Goal: Transaction & Acquisition: Subscribe to service/newsletter

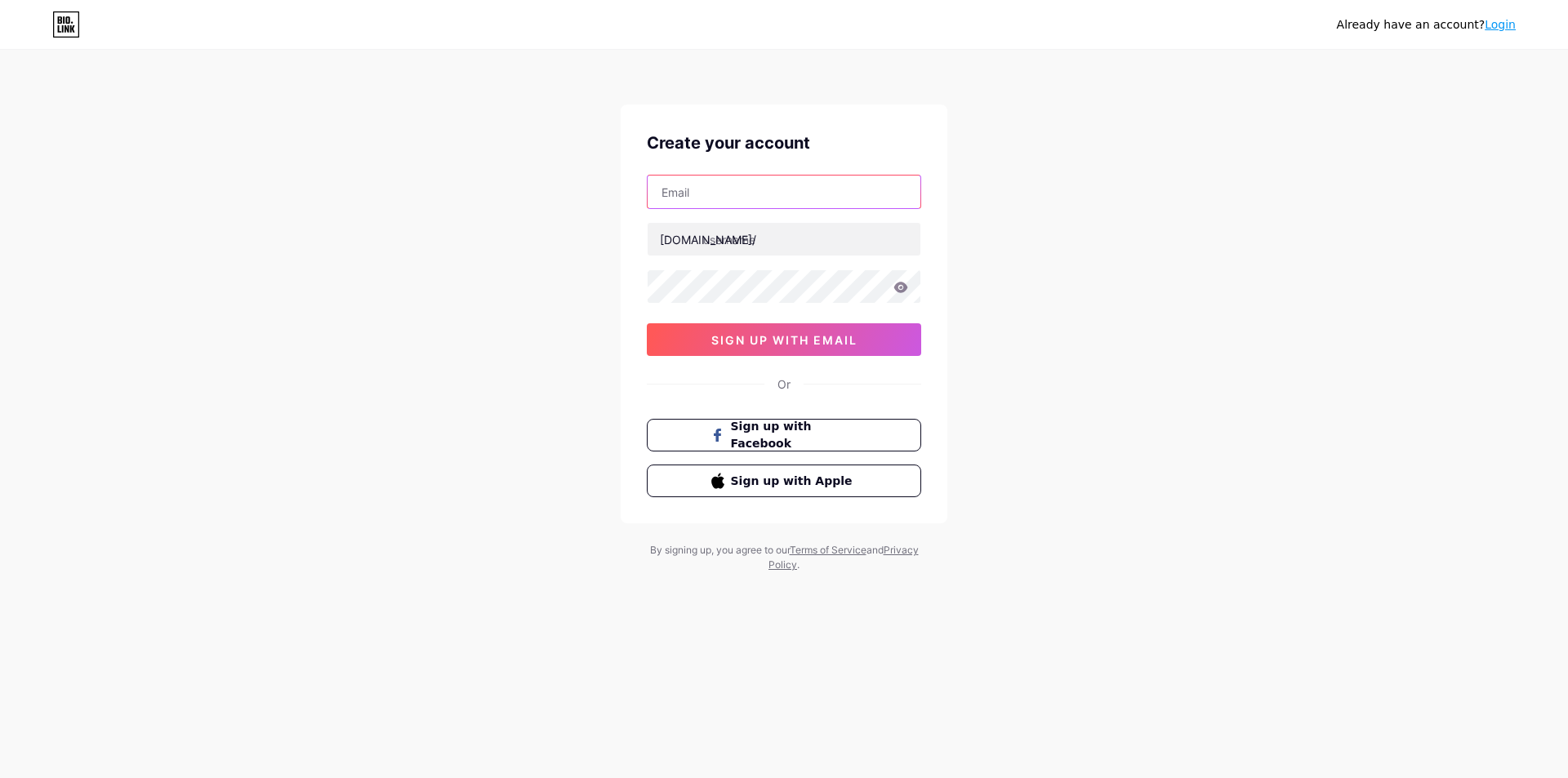
click at [704, 206] on input "text" at bounding box center [784, 193] width 273 height 33
drag, startPoint x: 717, startPoint y: 176, endPoint x: 721, endPoint y: 193, distance: 17.5
click at [719, 181] on input "text" at bounding box center [784, 193] width 273 height 33
click at [723, 193] on input "text" at bounding box center [784, 193] width 273 height 33
paste input "[EMAIL_ADDRESS][DOMAIN_NAME]"
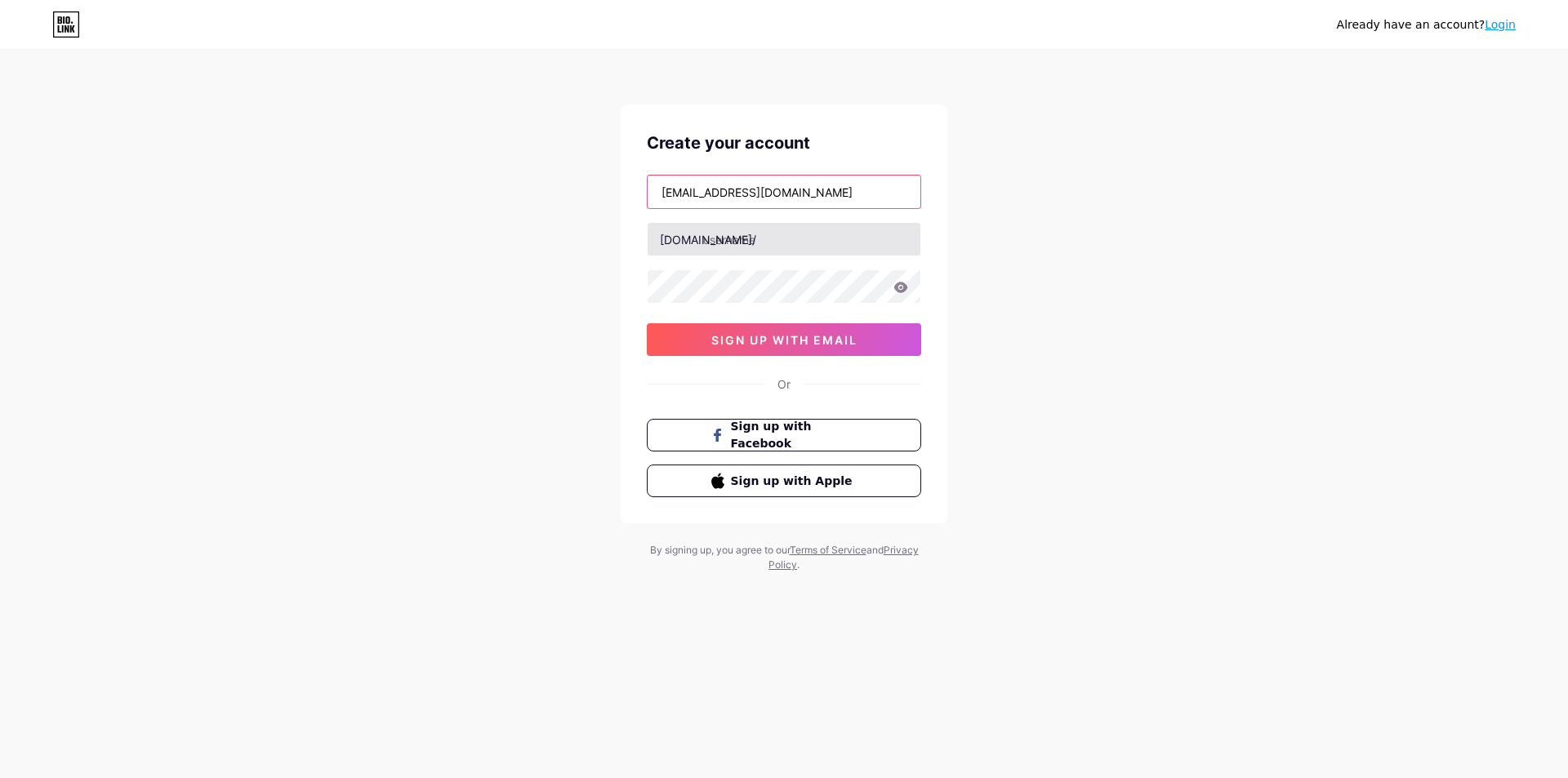
type input "[EMAIL_ADDRESS][DOMAIN_NAME]"
click at [741, 243] on input "text" at bounding box center [784, 239] width 273 height 33
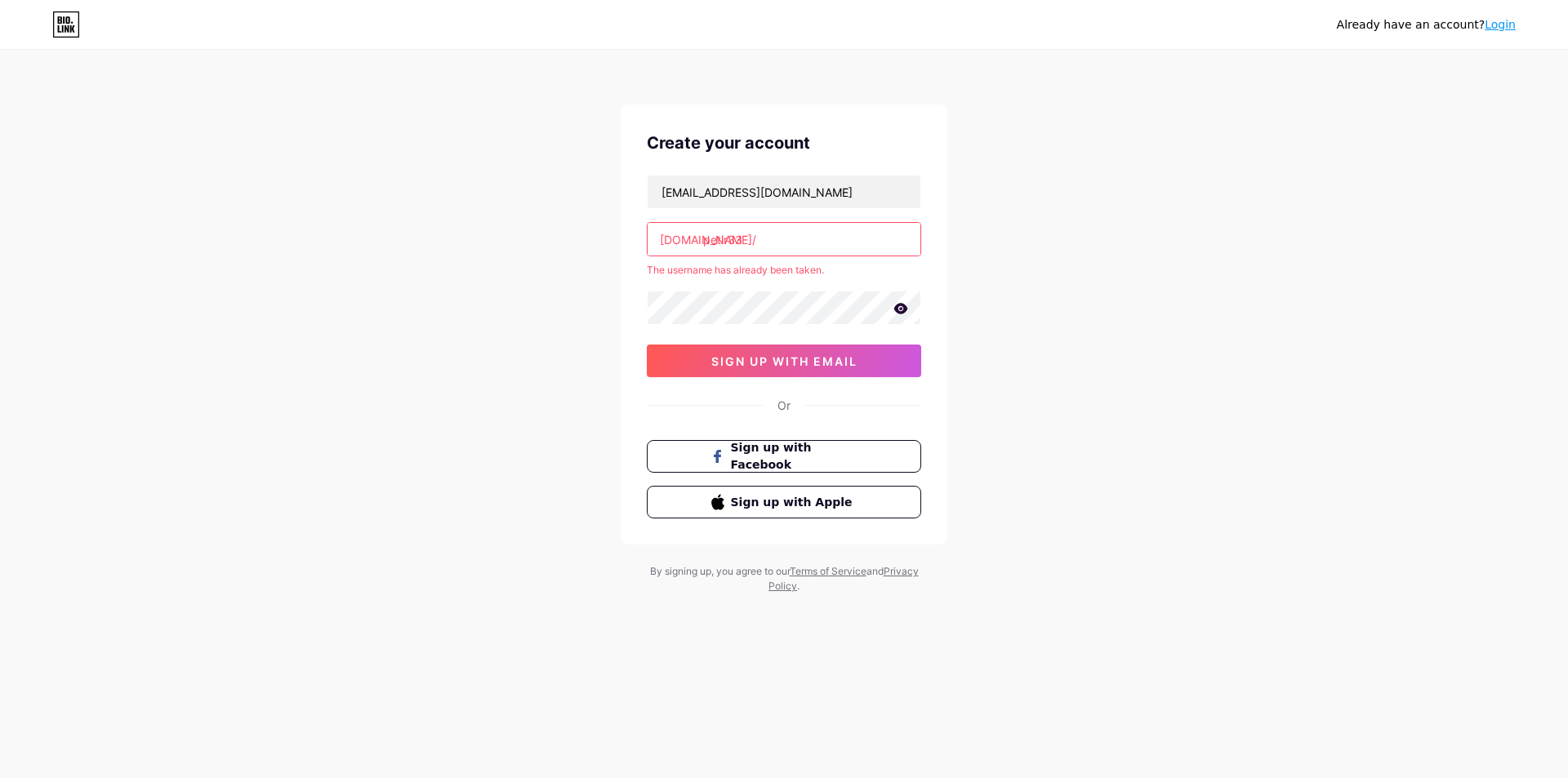
click at [752, 238] on input "petir33" at bounding box center [784, 239] width 273 height 33
click at [709, 241] on input "petir33" at bounding box center [784, 239] width 273 height 33
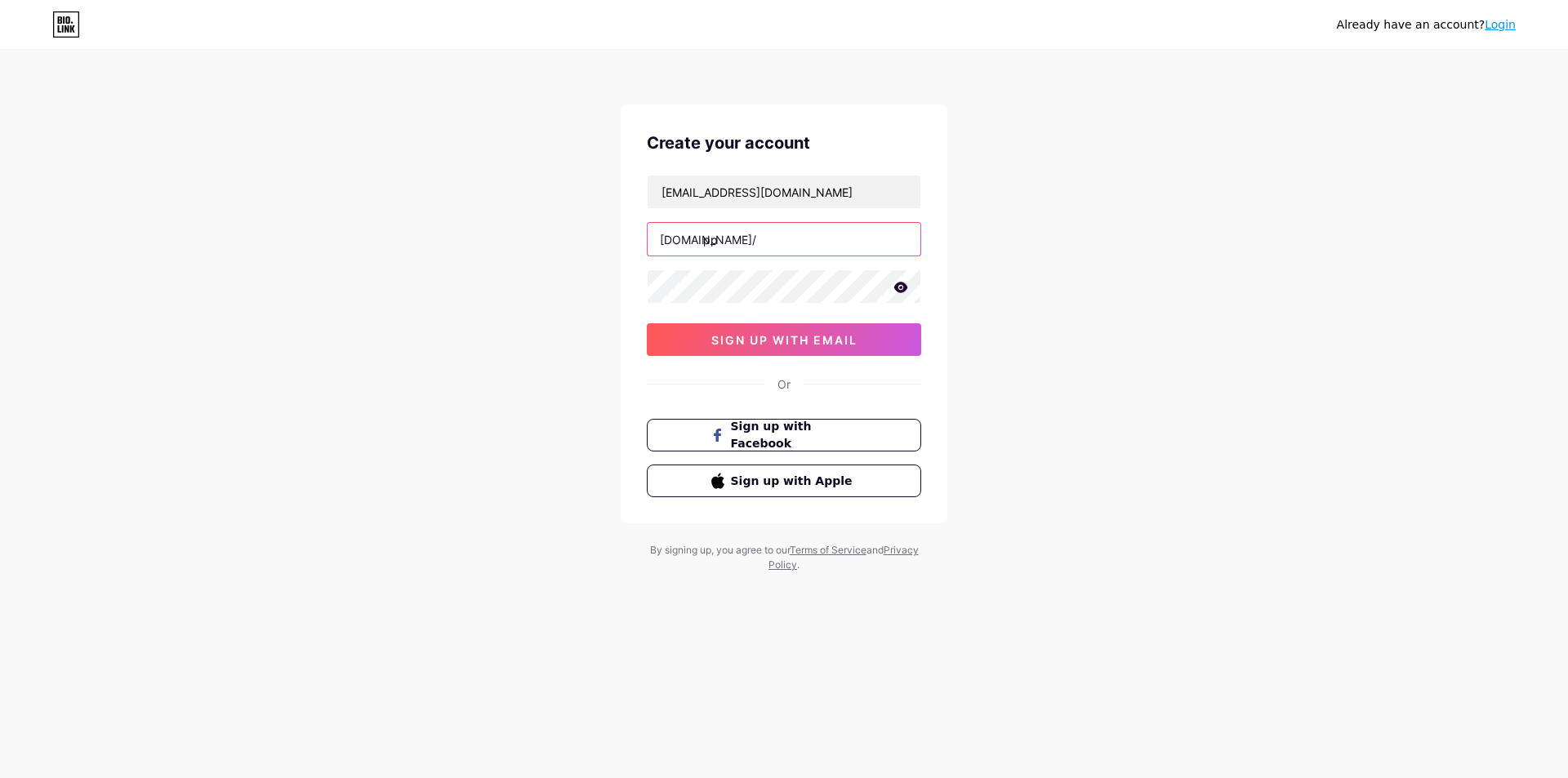
type input "p"
click at [1069, 317] on div "Already have an account? Login Create your account [EMAIL_ADDRESS][DOMAIN_NAME]…" at bounding box center [784, 312] width 1568 height 625
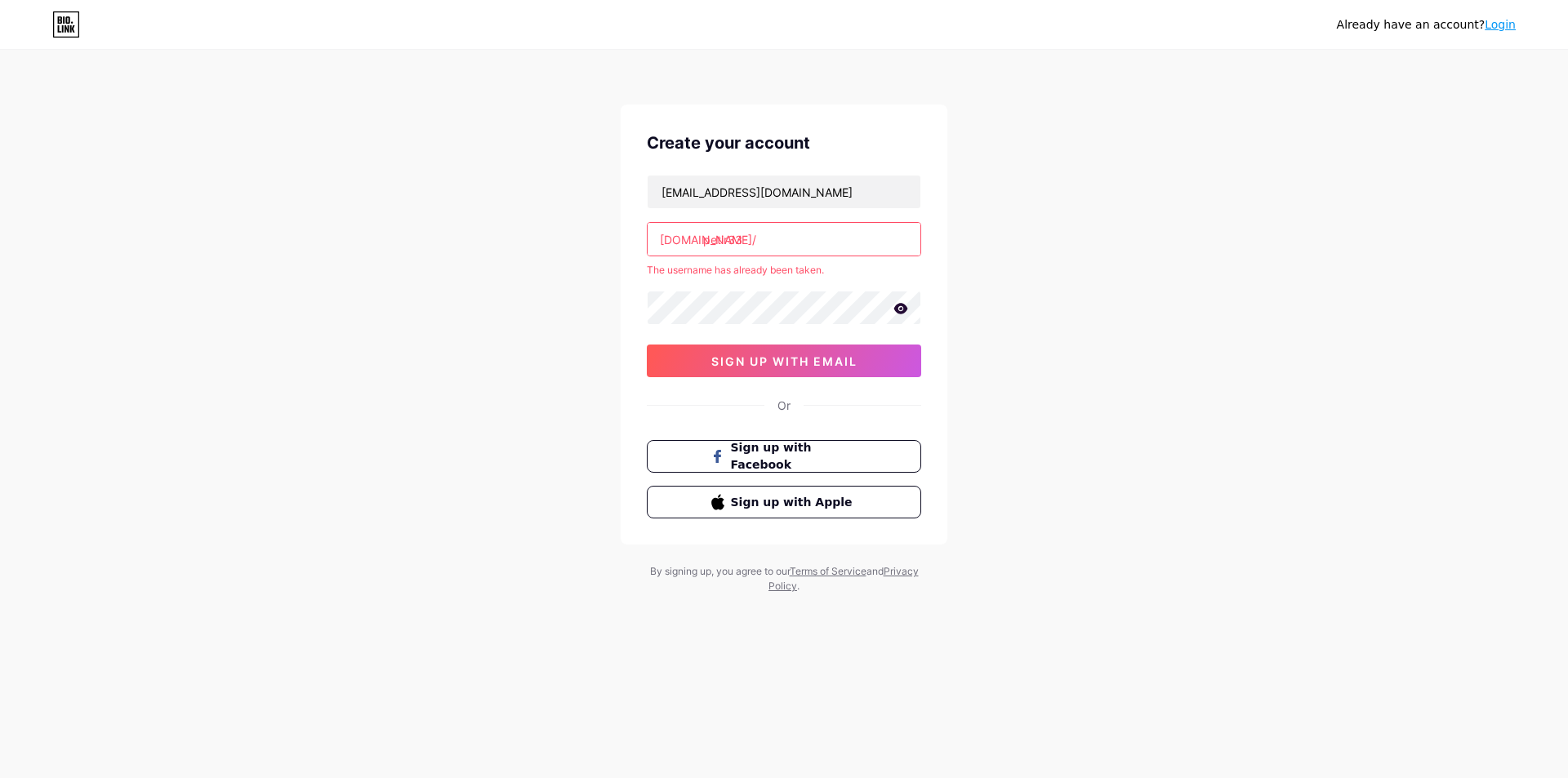
click at [790, 242] on input "petir33" at bounding box center [784, 239] width 273 height 33
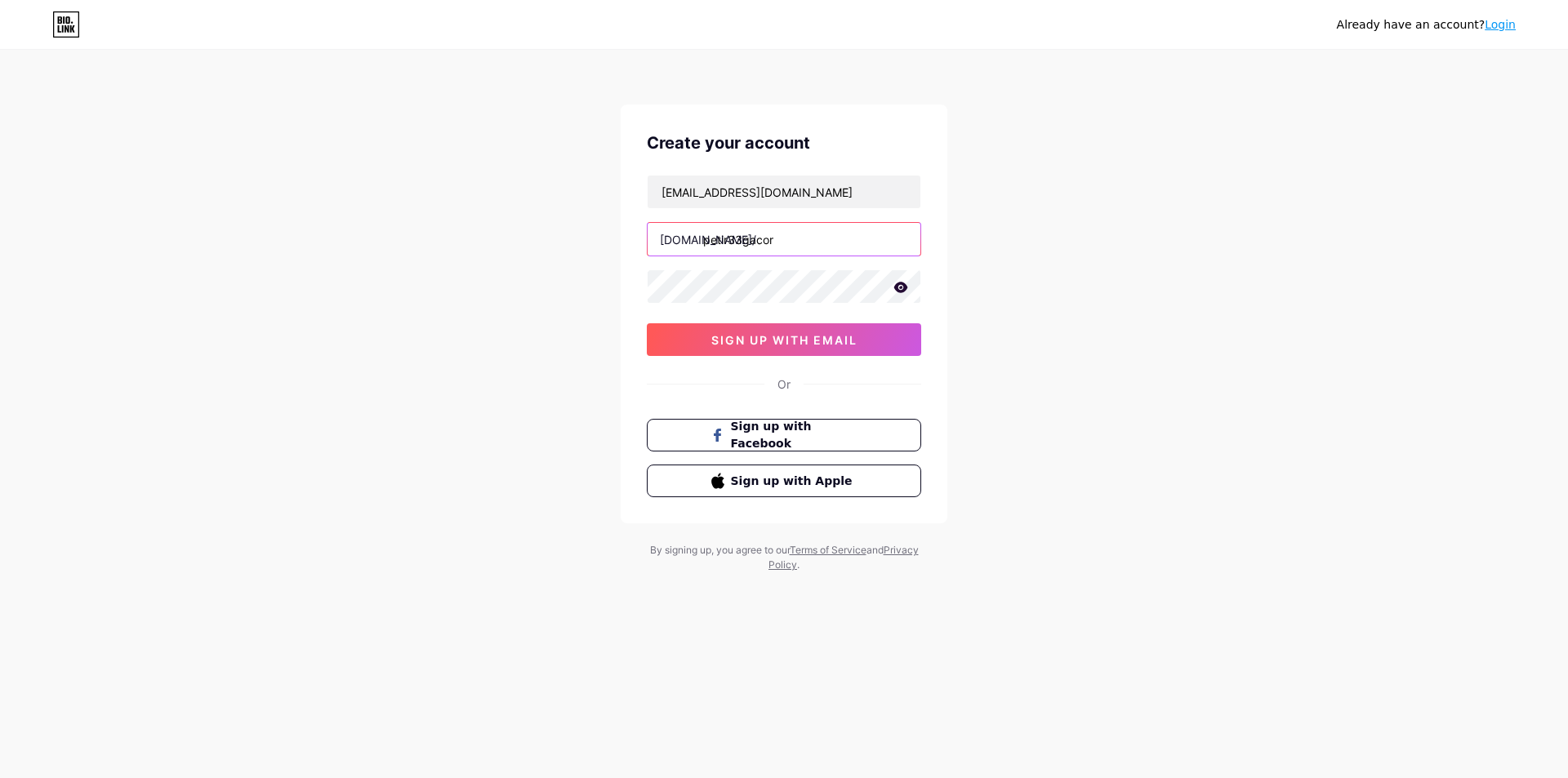
type input "petir33gacor"
click at [1030, 347] on div "Already have an account? Login Create your account [EMAIL_ADDRESS][DOMAIN_NAME]…" at bounding box center [784, 312] width 1568 height 625
click at [831, 343] on span "sign up with email" at bounding box center [784, 340] width 146 height 14
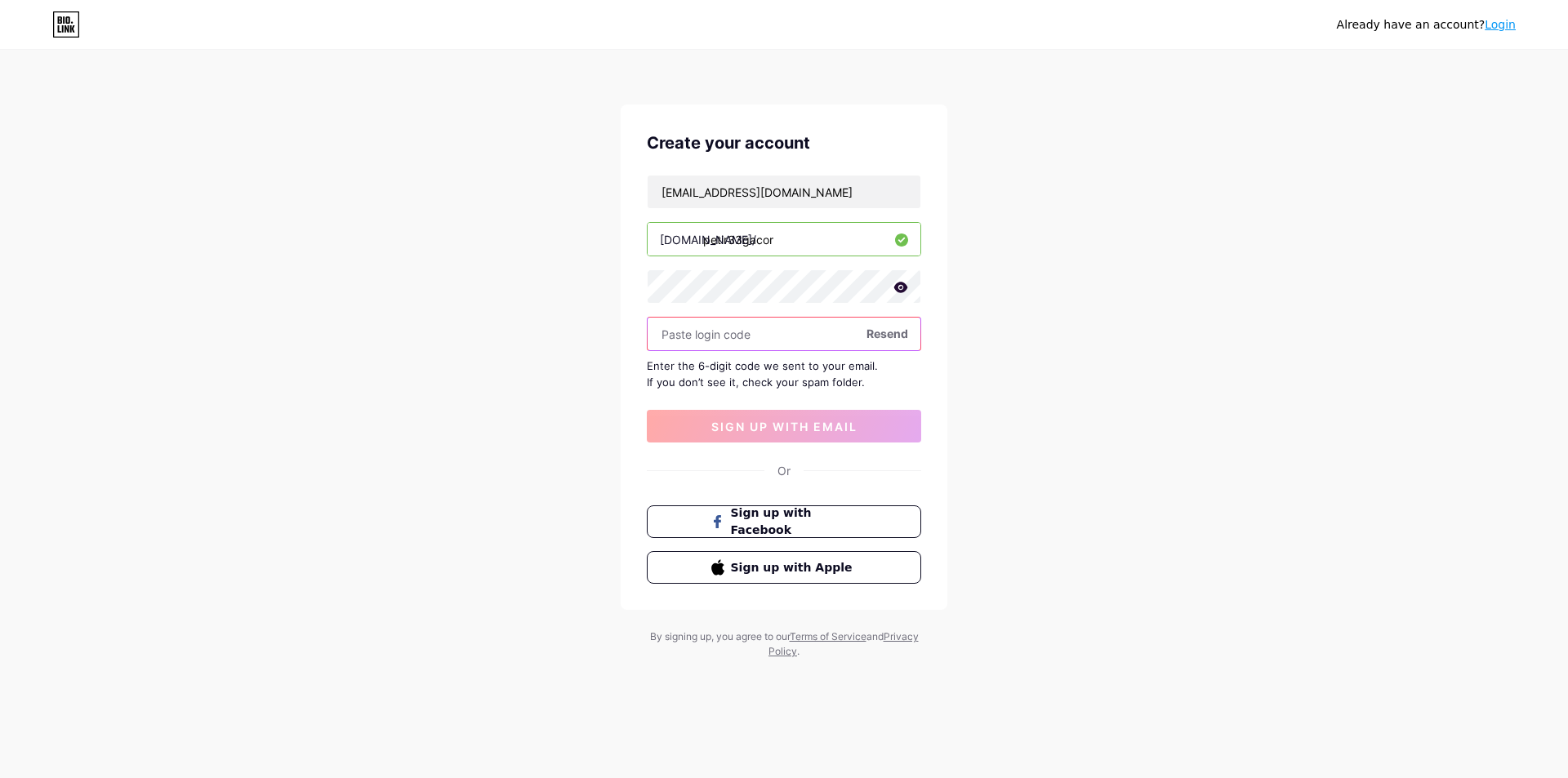
paste input "902707"
type input "902707"
click at [756, 424] on span "sign up with email" at bounding box center [784, 427] width 146 height 14
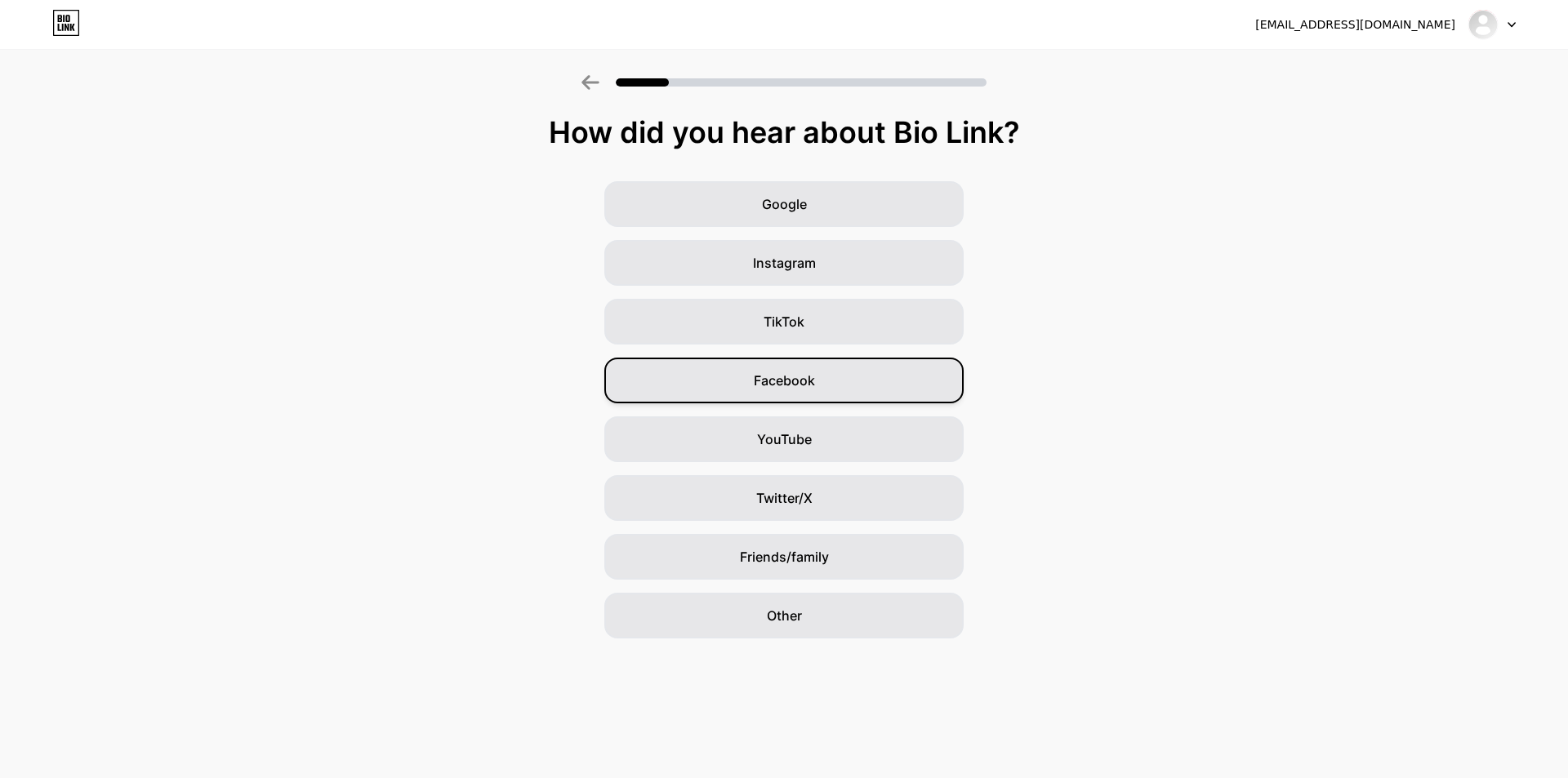
click at [840, 388] on div "Facebook" at bounding box center [784, 380] width 360 height 46
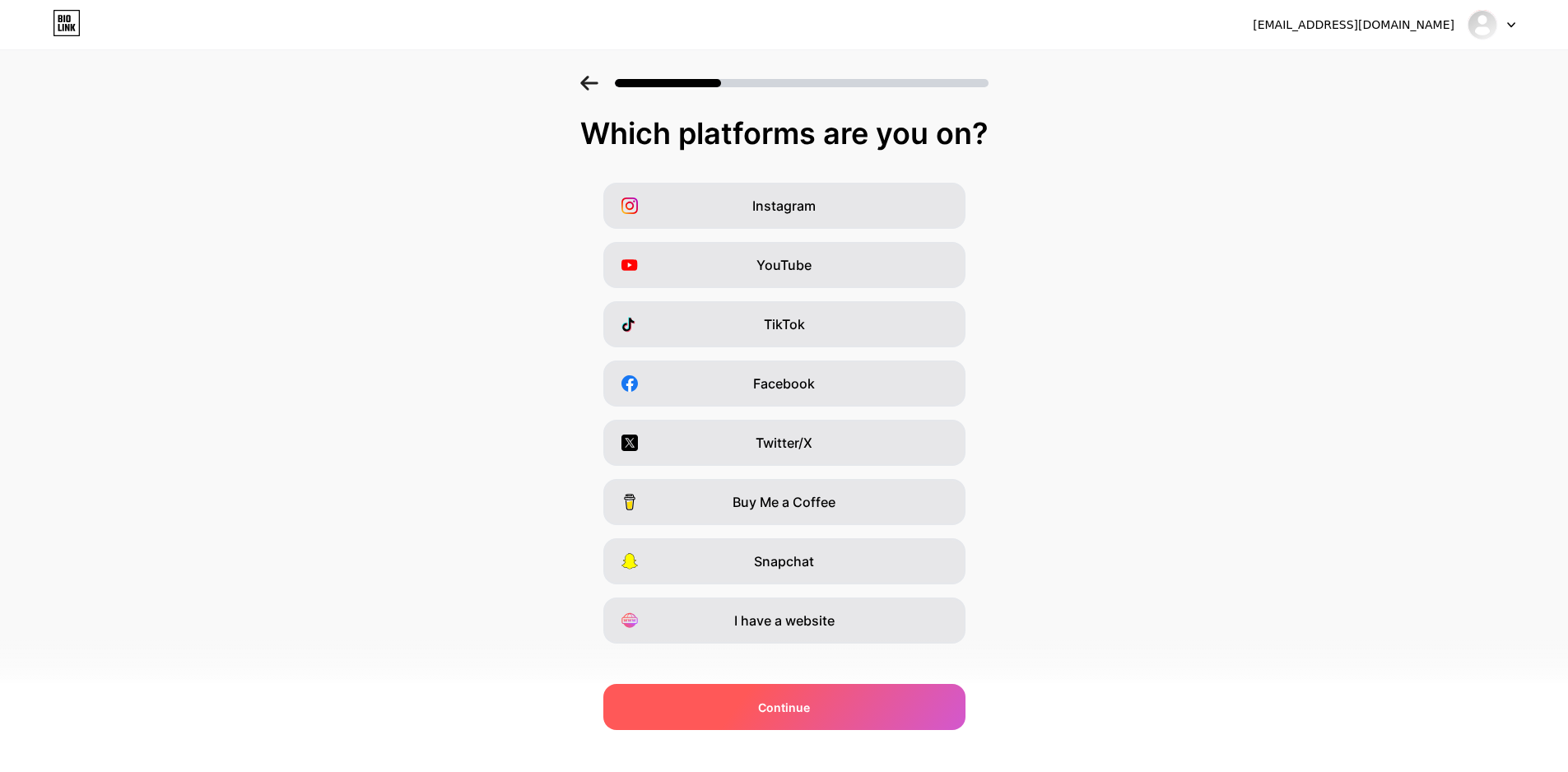
click at [789, 719] on div "Continue" at bounding box center [785, 706] width 363 height 46
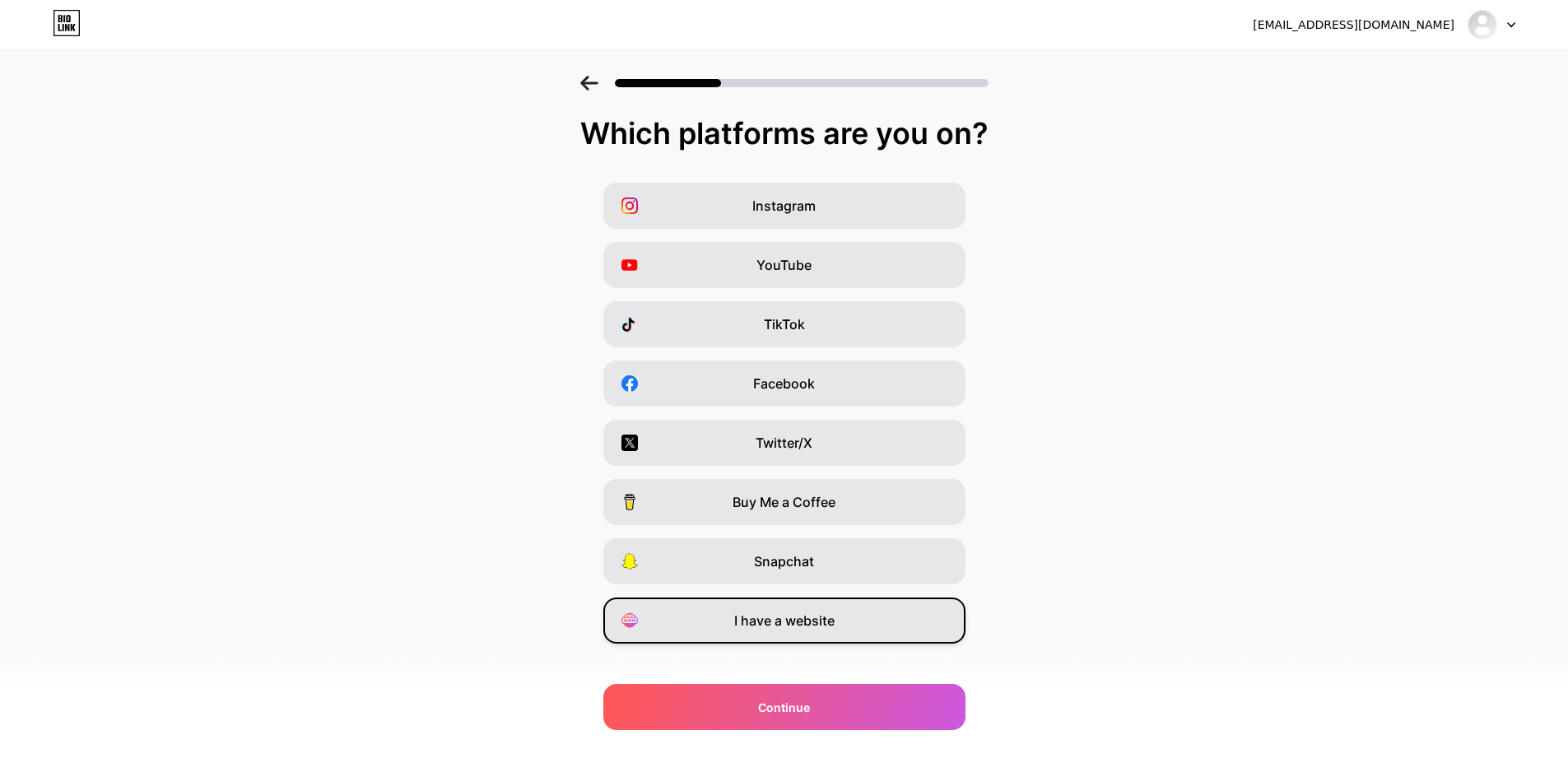
click at [784, 621] on span "I have a website" at bounding box center [784, 620] width 100 height 20
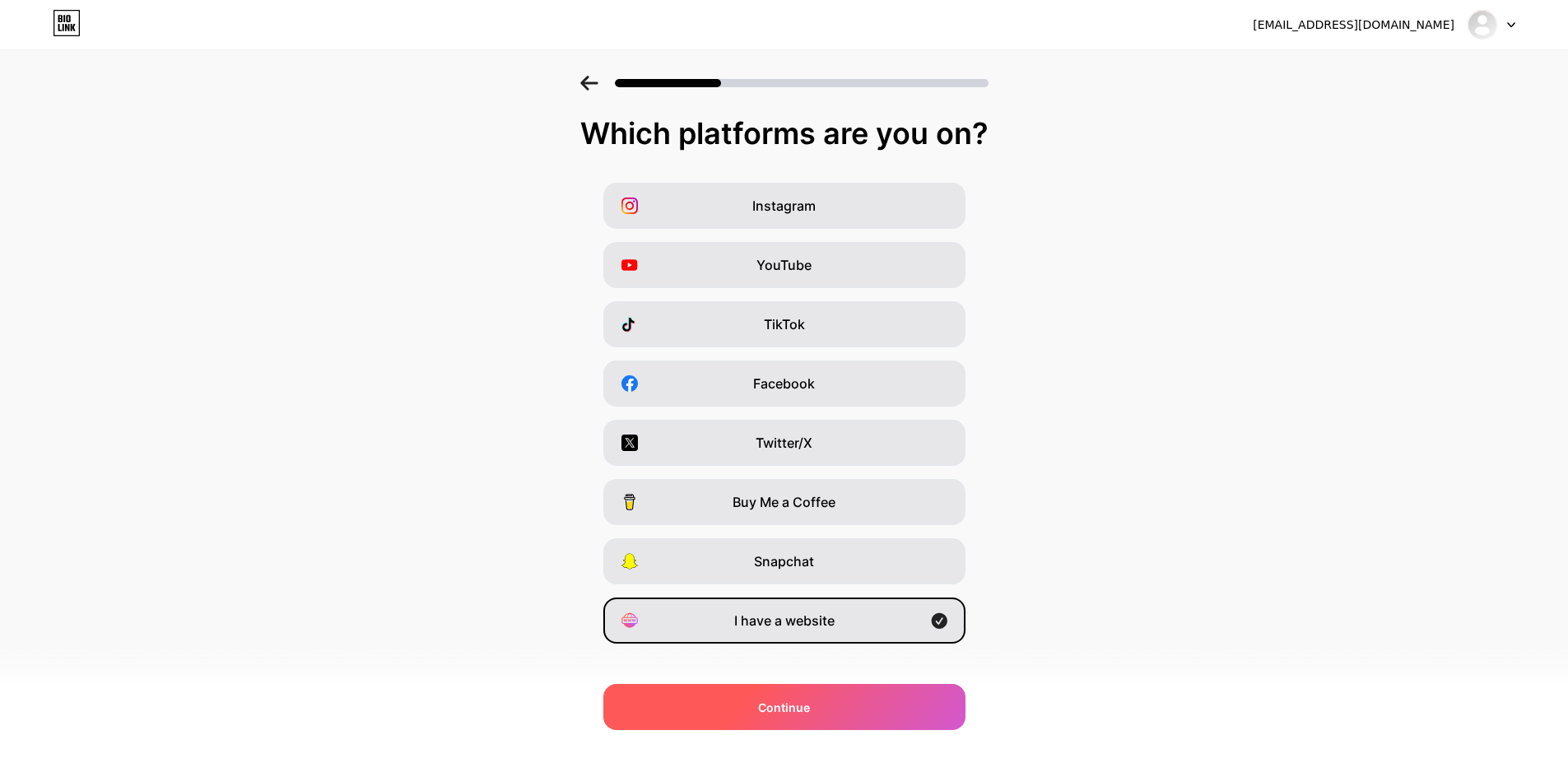
click at [791, 709] on span "Continue" at bounding box center [784, 707] width 52 height 18
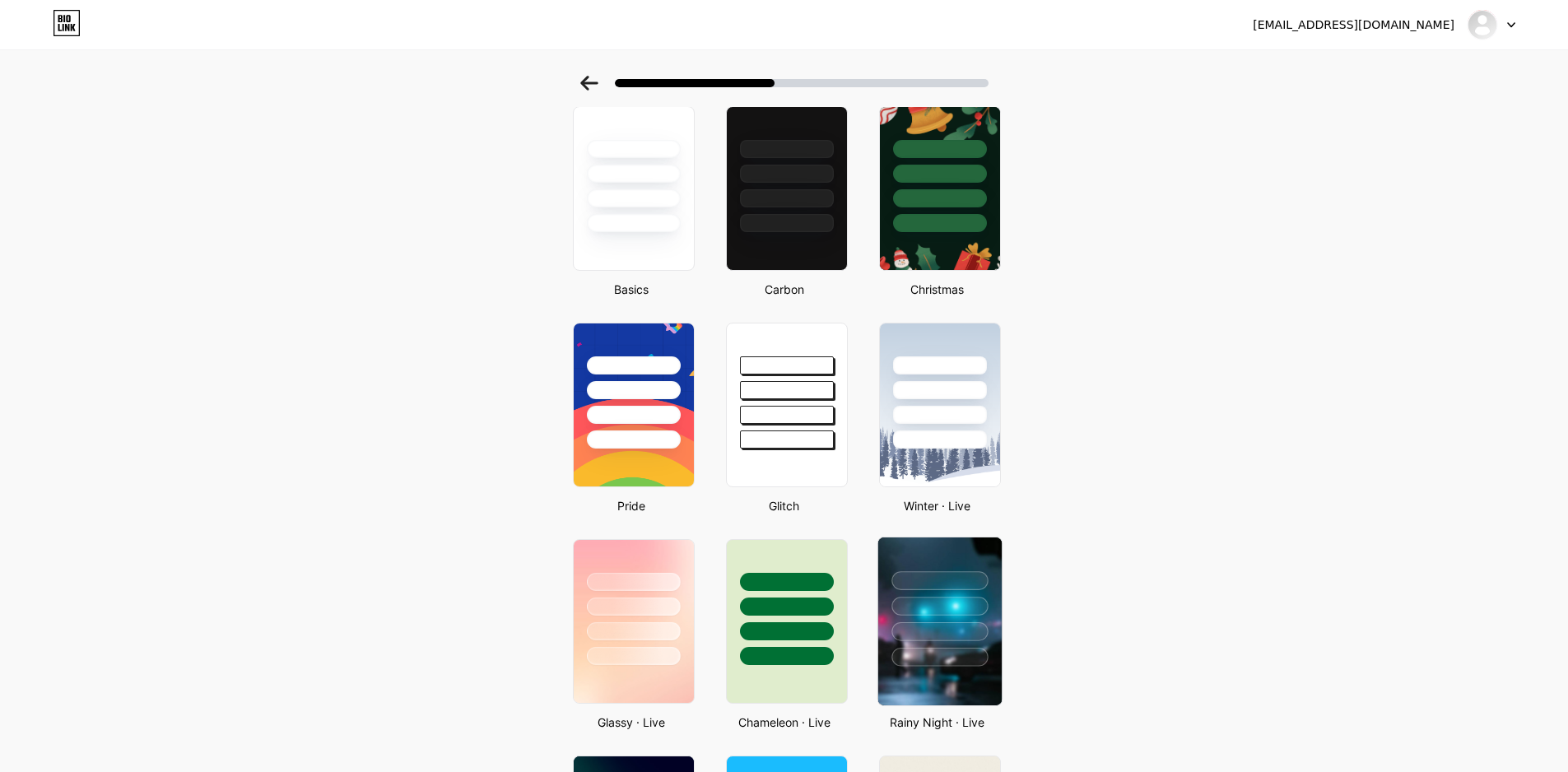
scroll to position [82, 0]
click at [937, 636] on div at bounding box center [940, 630] width 96 height 19
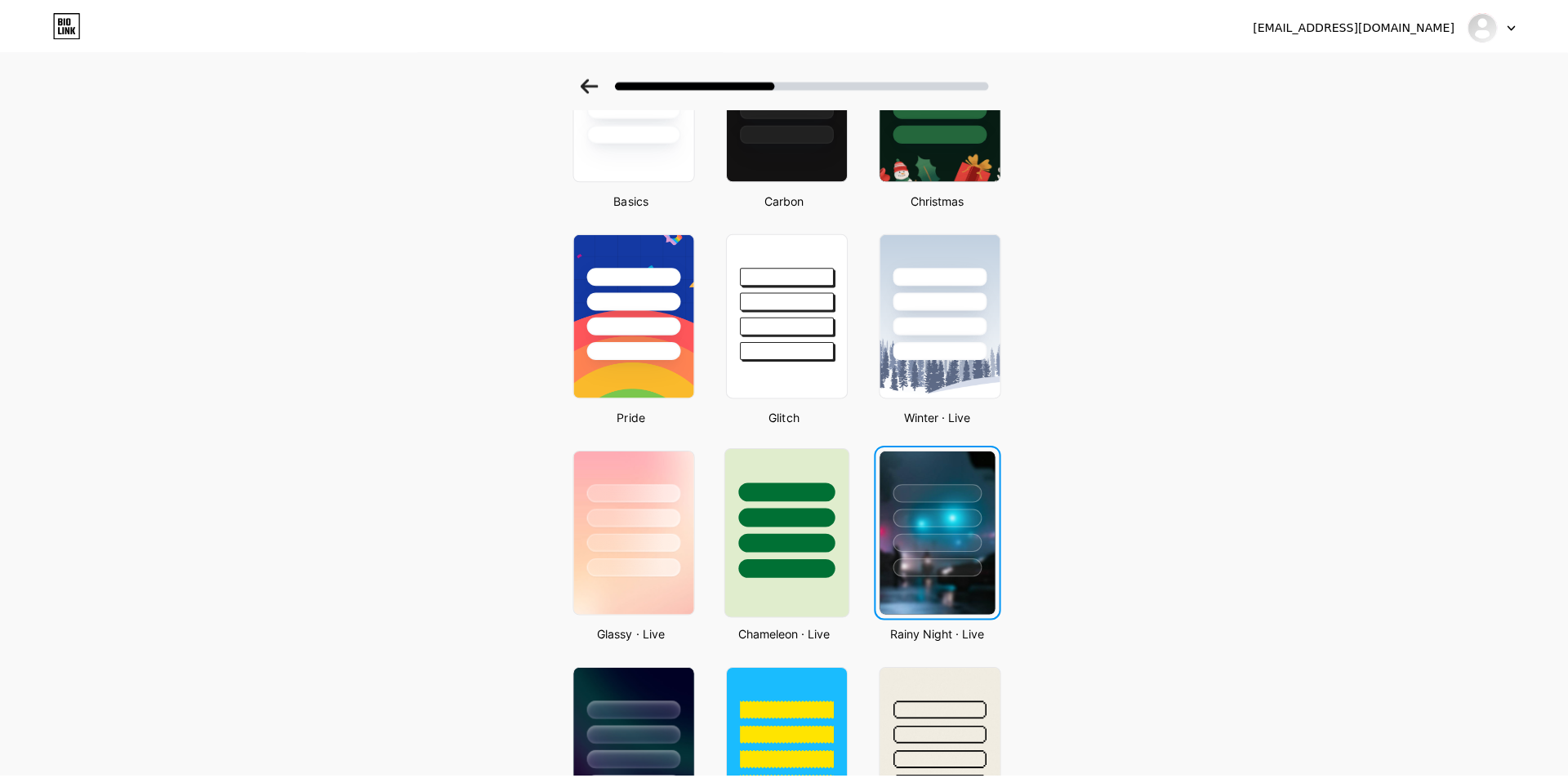
scroll to position [0, 0]
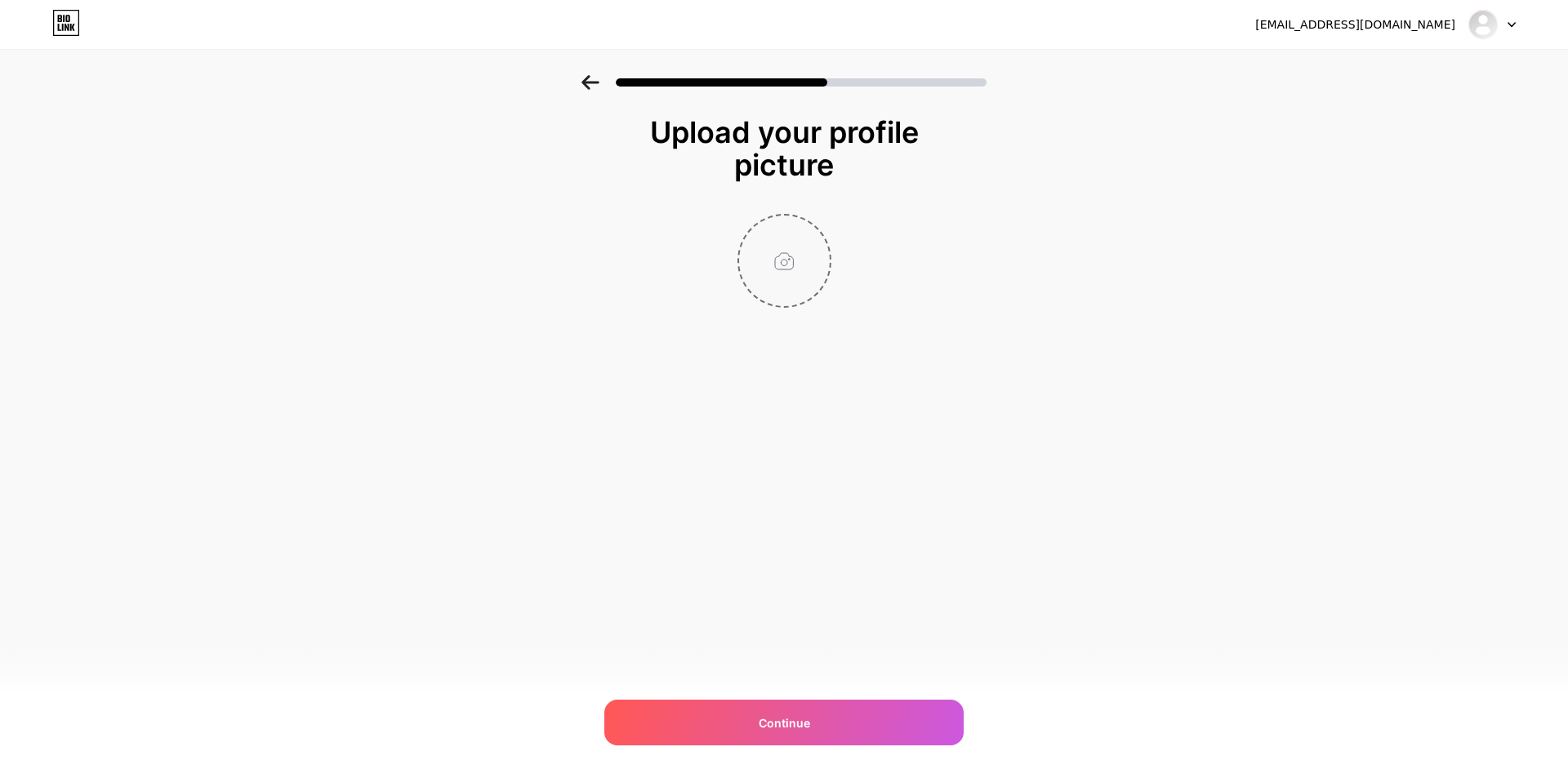
click at [785, 251] on input "file" at bounding box center [784, 261] width 90 height 90
type input "C:\fakepath\20250616685012019e96c-removebg-preview-removebg-preview.png"
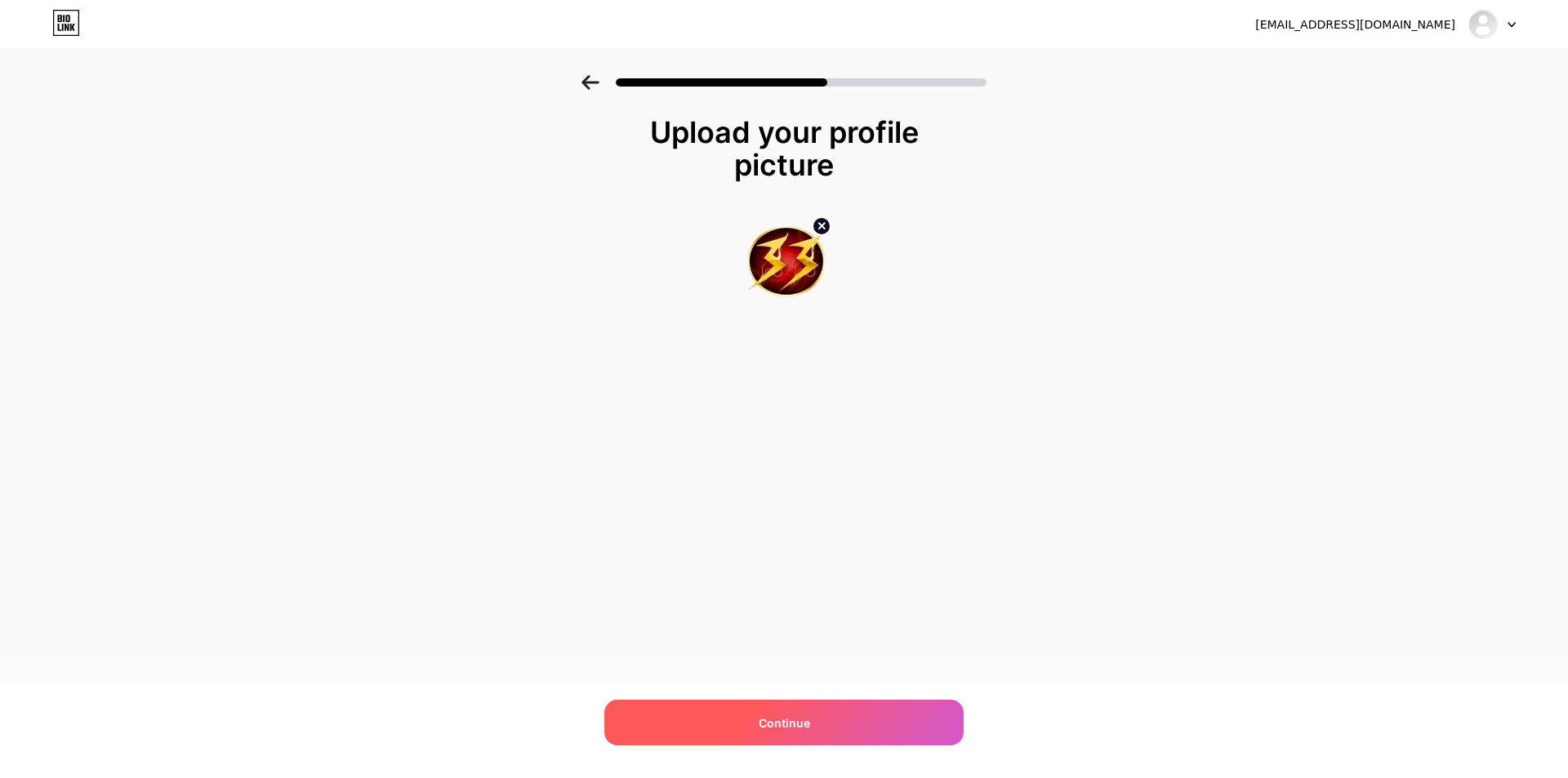
click at [872, 725] on div "Continue" at bounding box center [784, 723] width 360 height 46
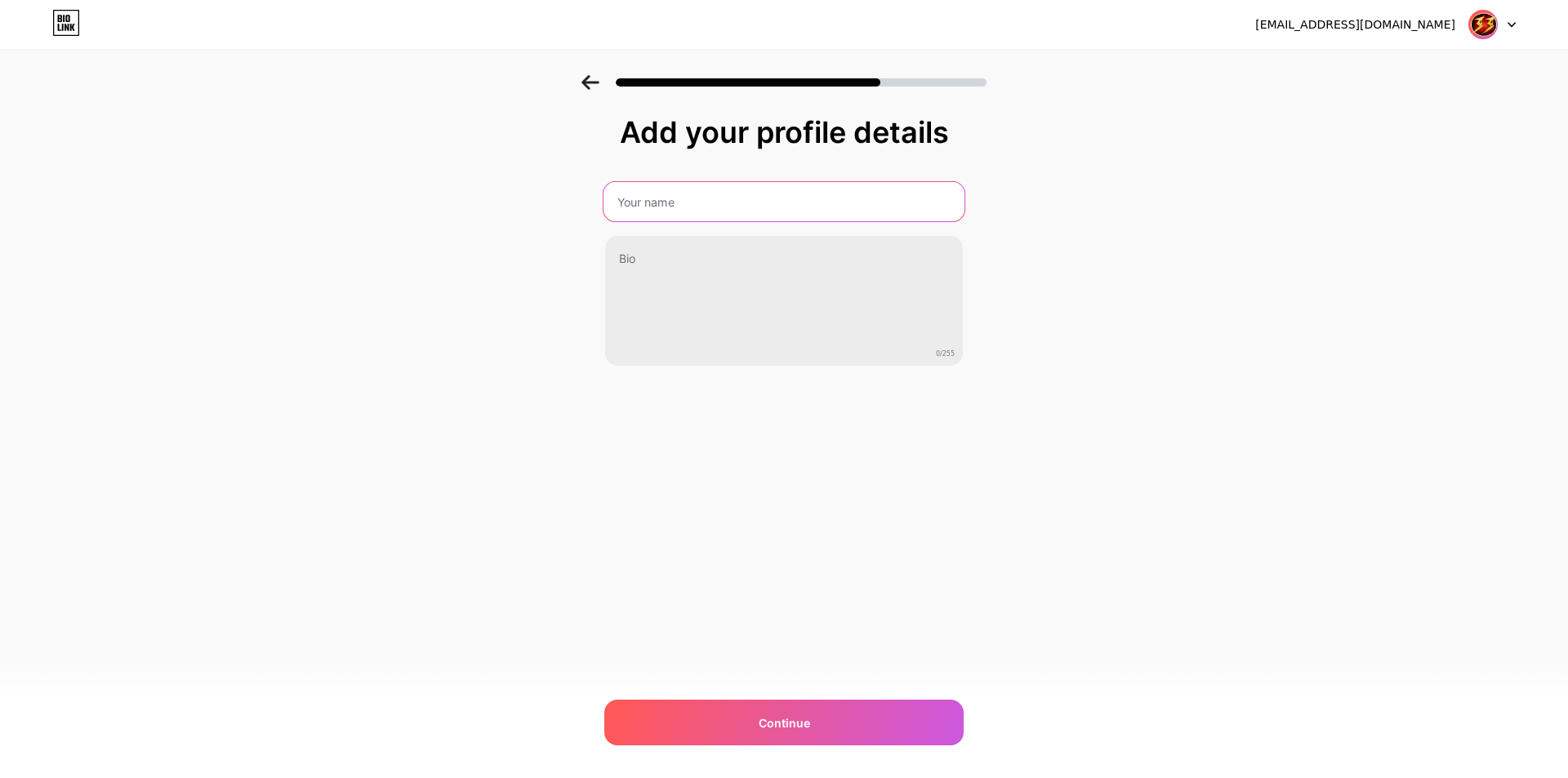
click at [666, 201] on input "text" at bounding box center [784, 201] width 361 height 39
type input "Petir33Gacor"
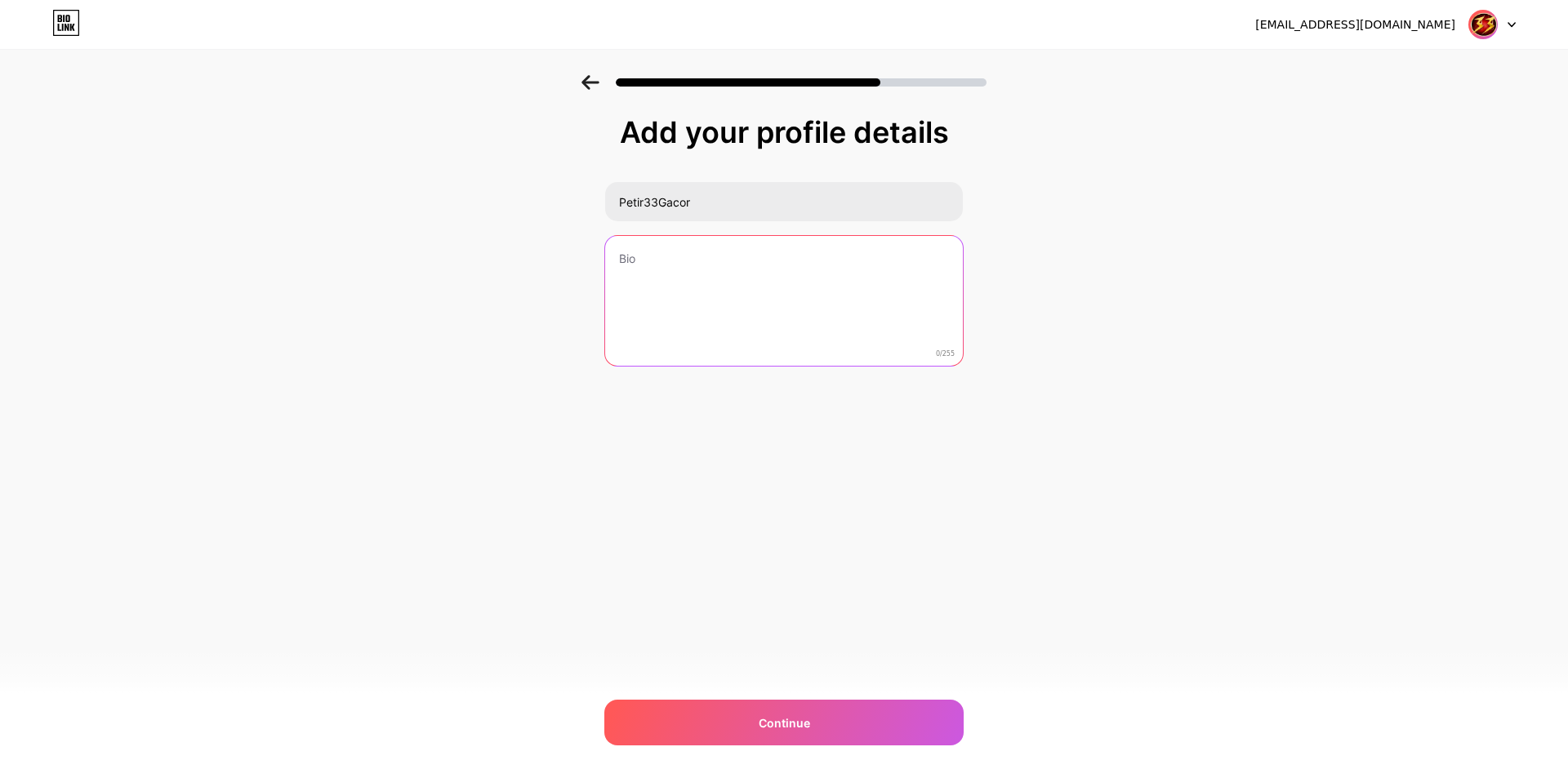
click at [677, 298] on textarea at bounding box center [784, 301] width 358 height 131
paste textarea "Petir33: Situs Slot Online Gacor Terpercaya dengan Winrate Tinggi Apakah kamu s…"
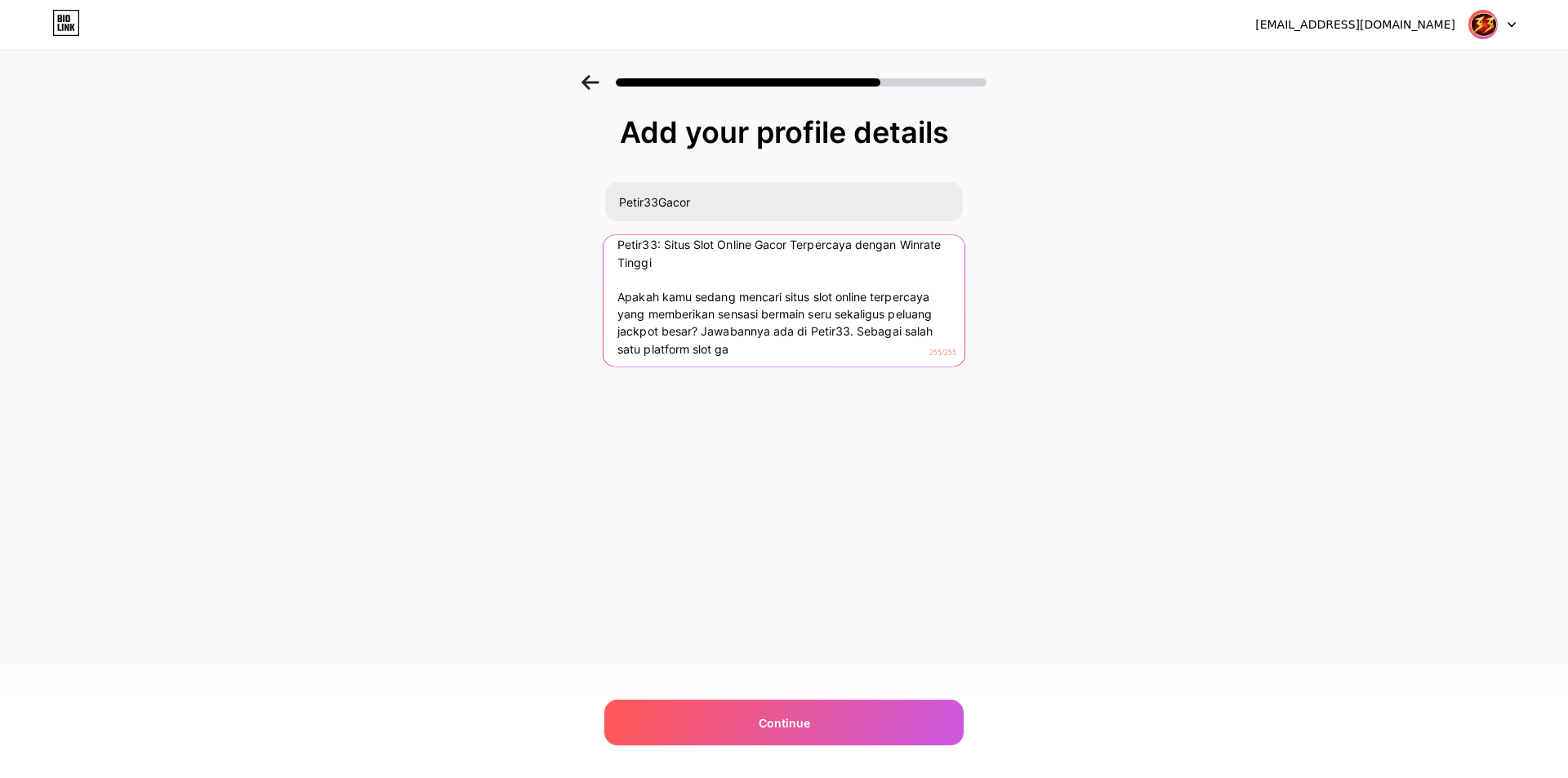
scroll to position [17, 0]
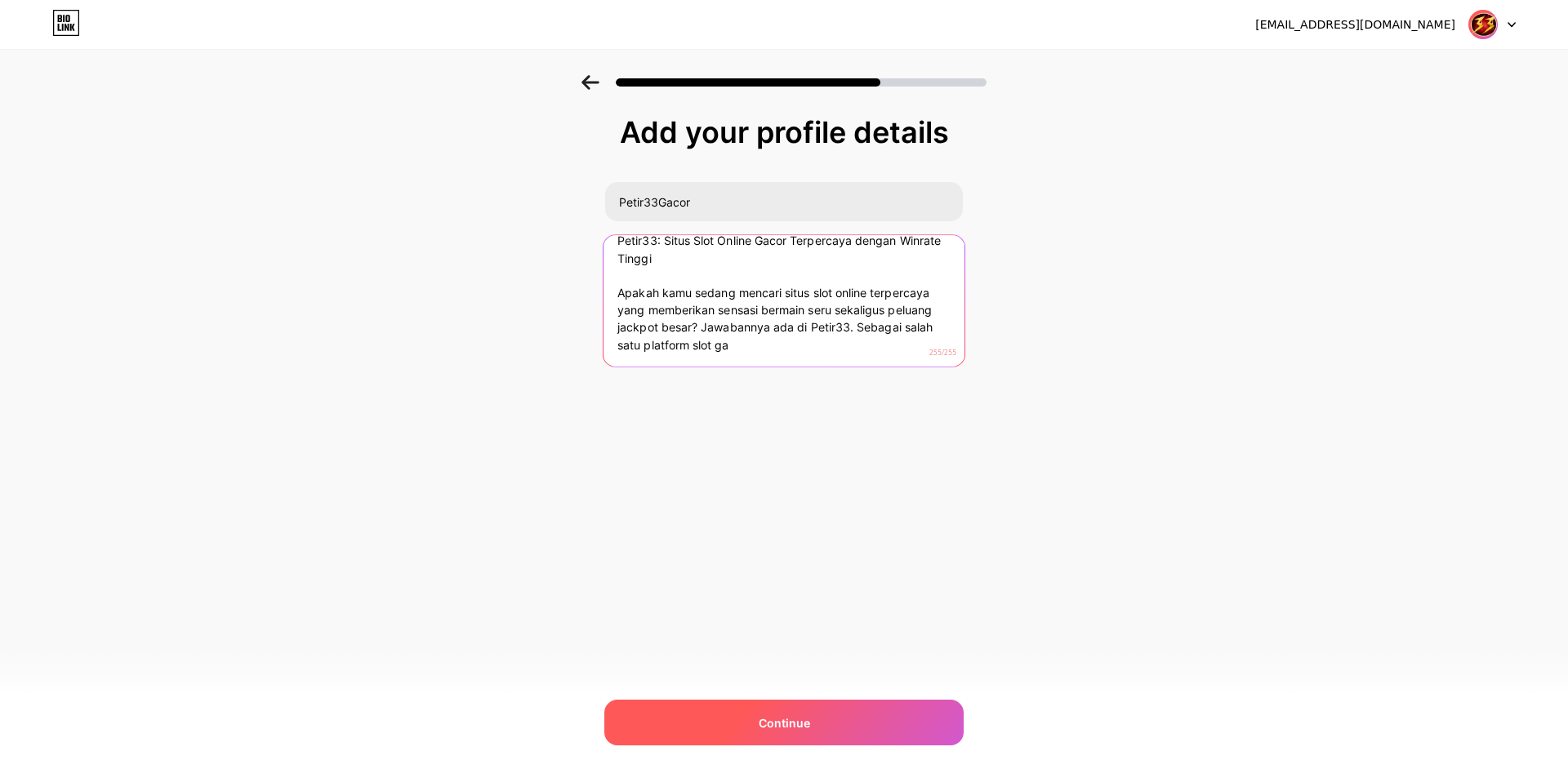
type textarea "Petir33: Situs Slot Online Gacor Terpercaya dengan Winrate Tinggi Apakah kamu s…"
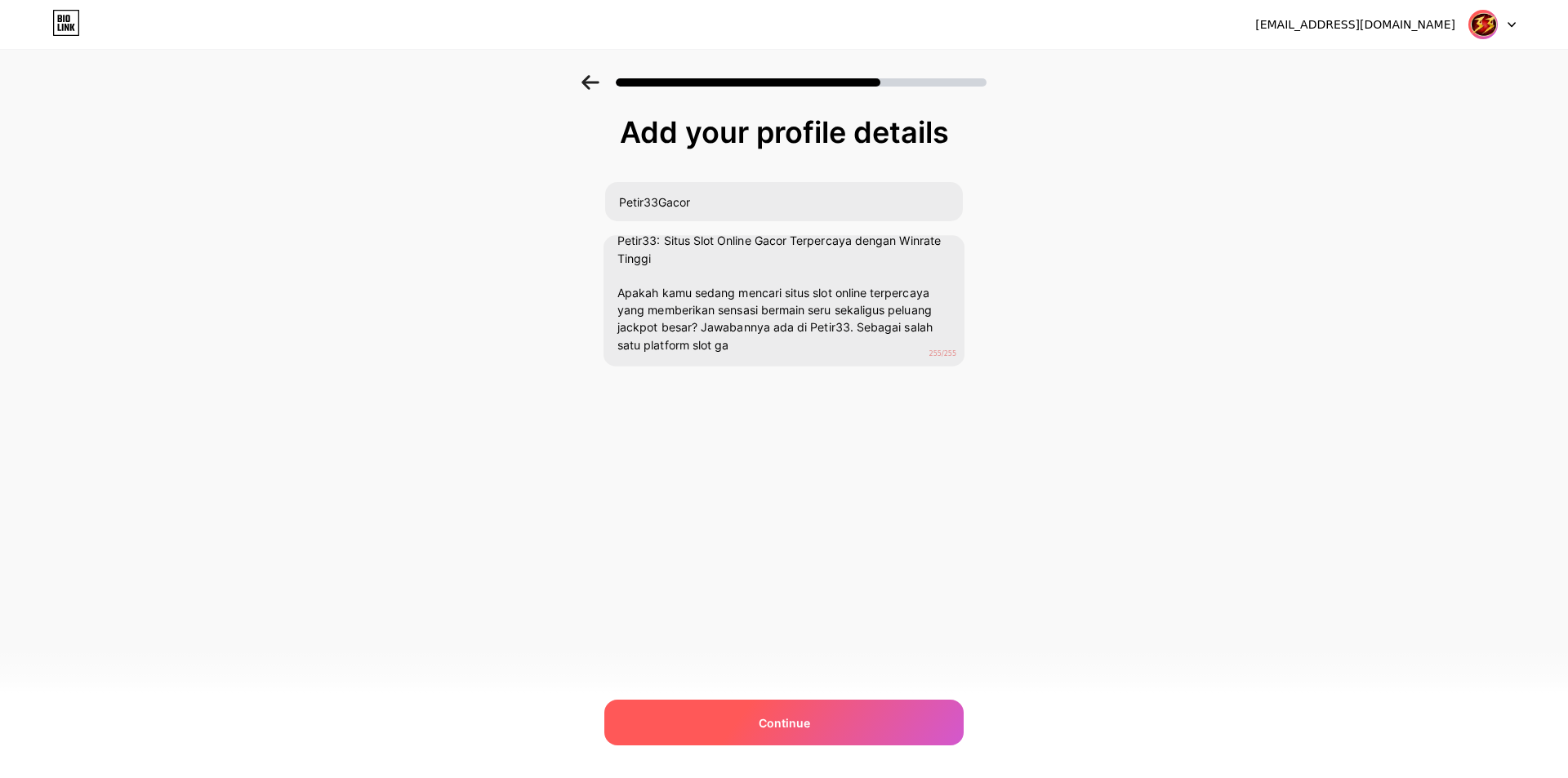
click at [748, 714] on div "Continue" at bounding box center [784, 723] width 360 height 46
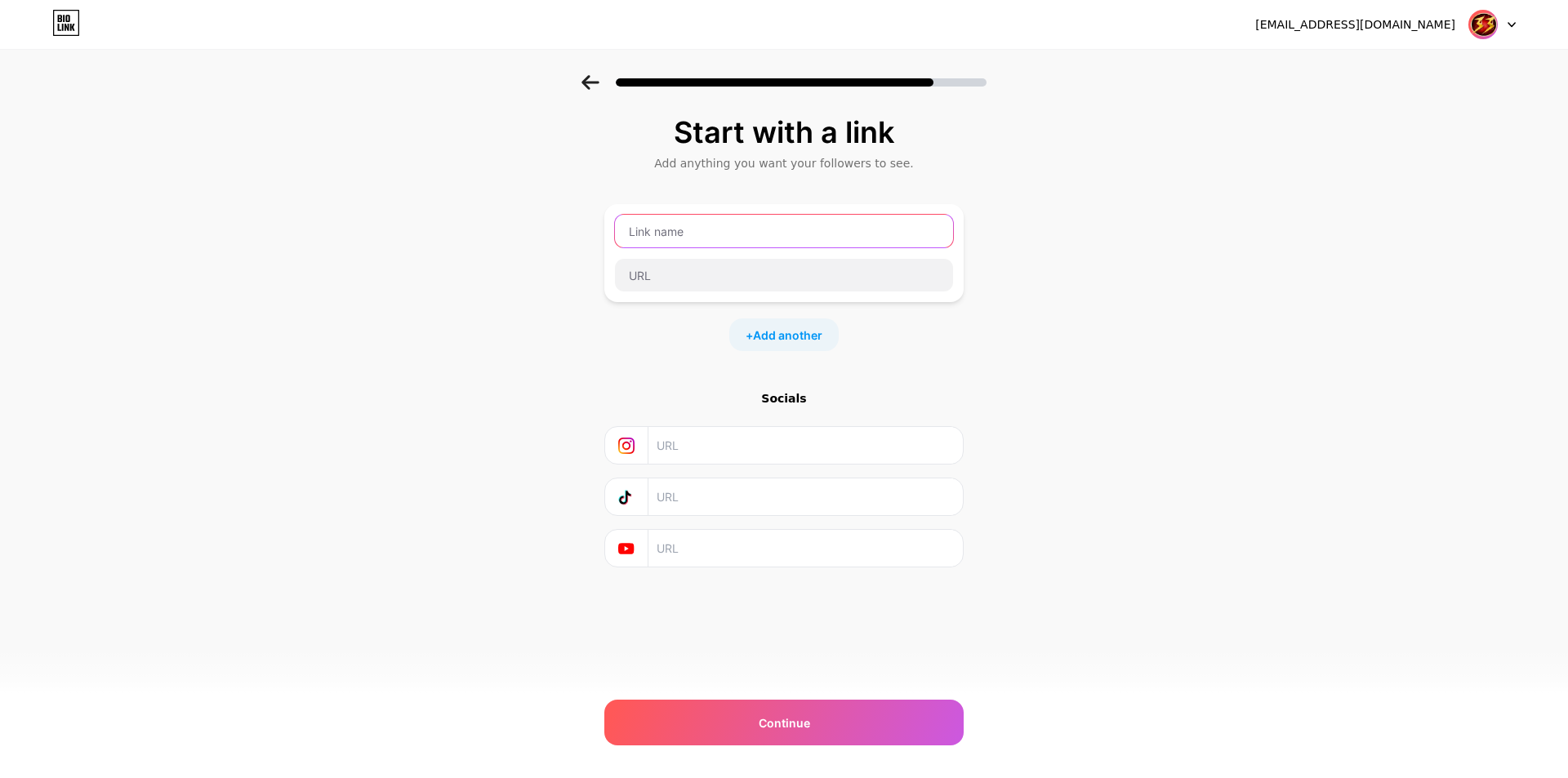
click at [761, 238] on input "text" at bounding box center [784, 231] width 338 height 33
type input "L"
type input "Petir33Gacor"
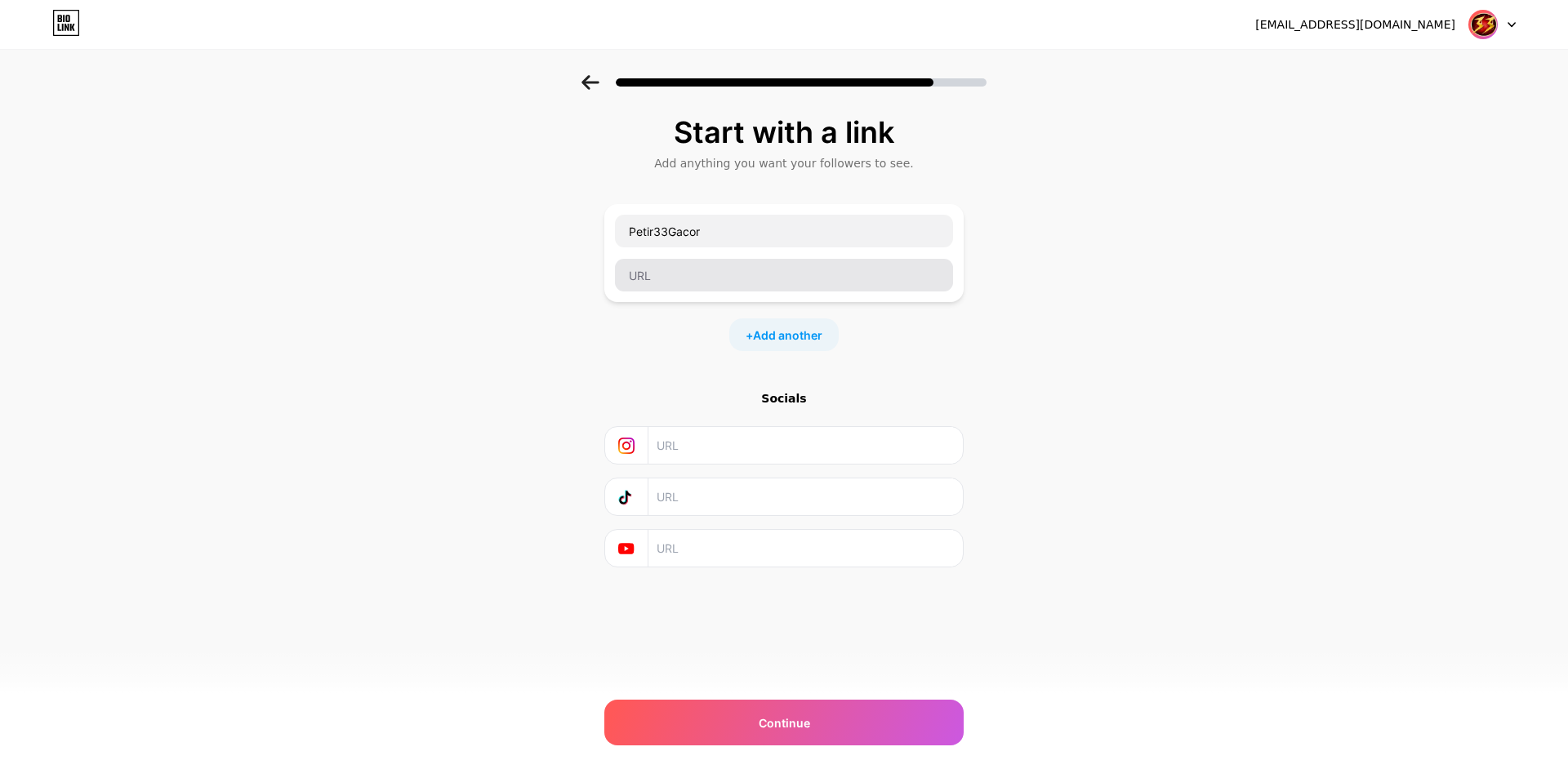
drag, startPoint x: 690, startPoint y: 294, endPoint x: 692, endPoint y: 282, distance: 12.2
click at [690, 294] on div "Petir33Gacor" at bounding box center [784, 253] width 360 height 98
click at [700, 273] on input "text" at bounding box center [784, 275] width 338 height 33
paste input "[URL][DOMAIN_NAME]"
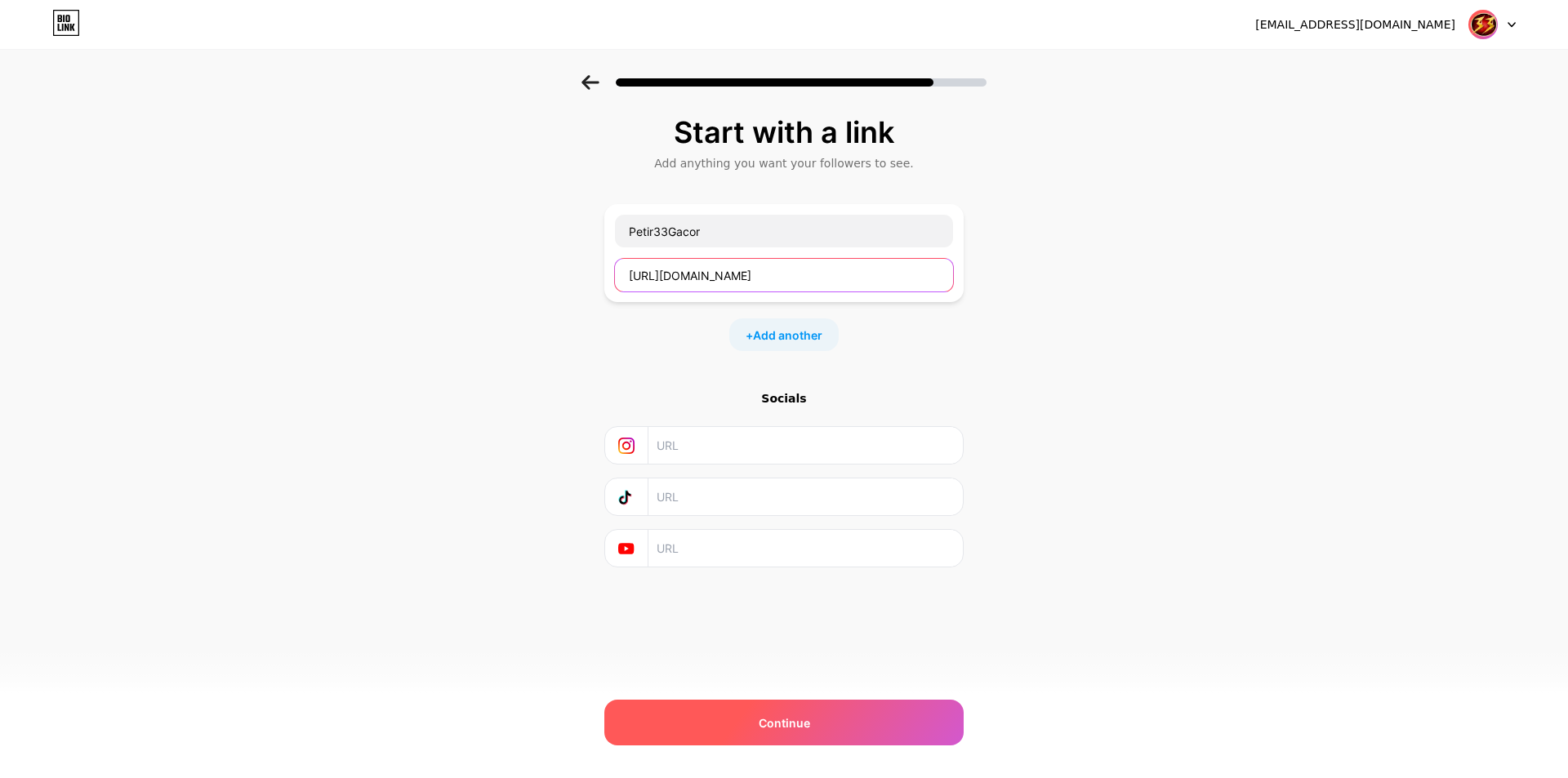
type input "[URL][DOMAIN_NAME]"
click at [760, 724] on span "Continue" at bounding box center [784, 724] width 52 height 18
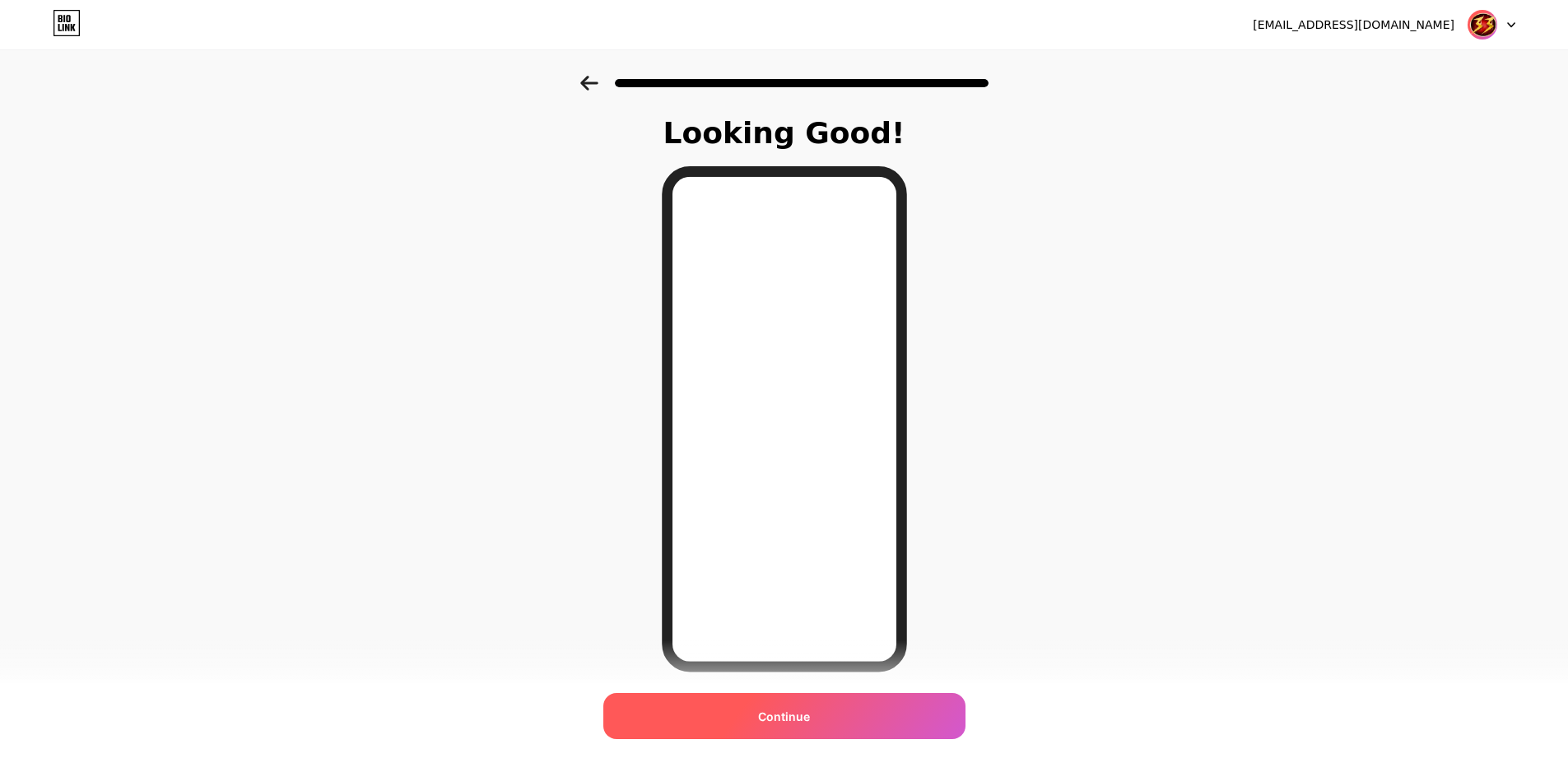
click at [800, 700] on div "Continue" at bounding box center [785, 715] width 363 height 46
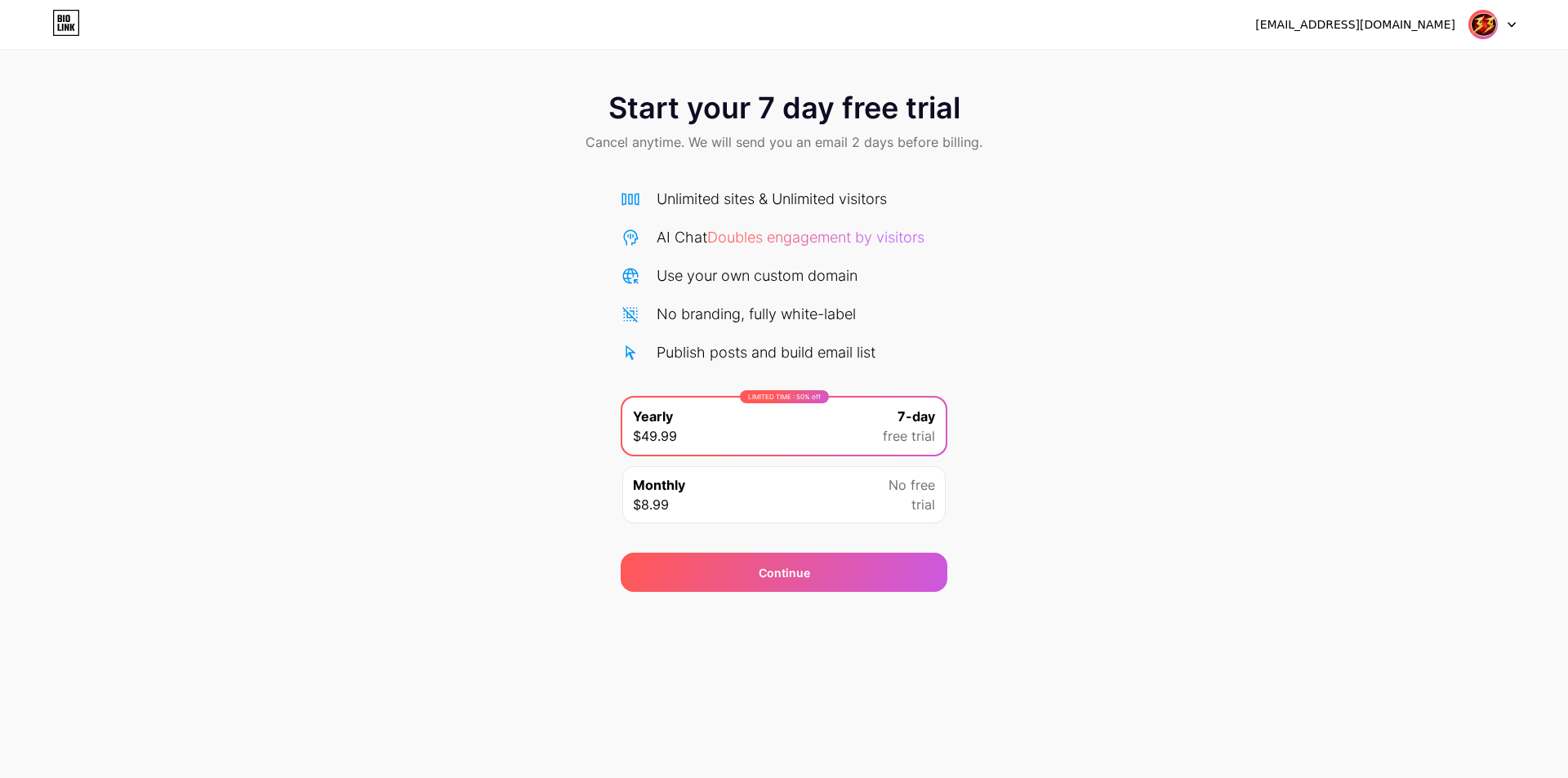
click at [874, 492] on div "Monthly $8.99 No free trial" at bounding box center [784, 495] width 324 height 57
click at [877, 435] on div "LIMITED TIME : 50% off Yearly $49.99 7-day free trial" at bounding box center [784, 426] width 324 height 57
click at [1496, 19] on img at bounding box center [1482, 24] width 31 height 31
click at [76, 18] on icon at bounding box center [66, 22] width 28 height 26
click at [853, 494] on div "Monthly $8.99 No free trial" at bounding box center [784, 495] width 324 height 57
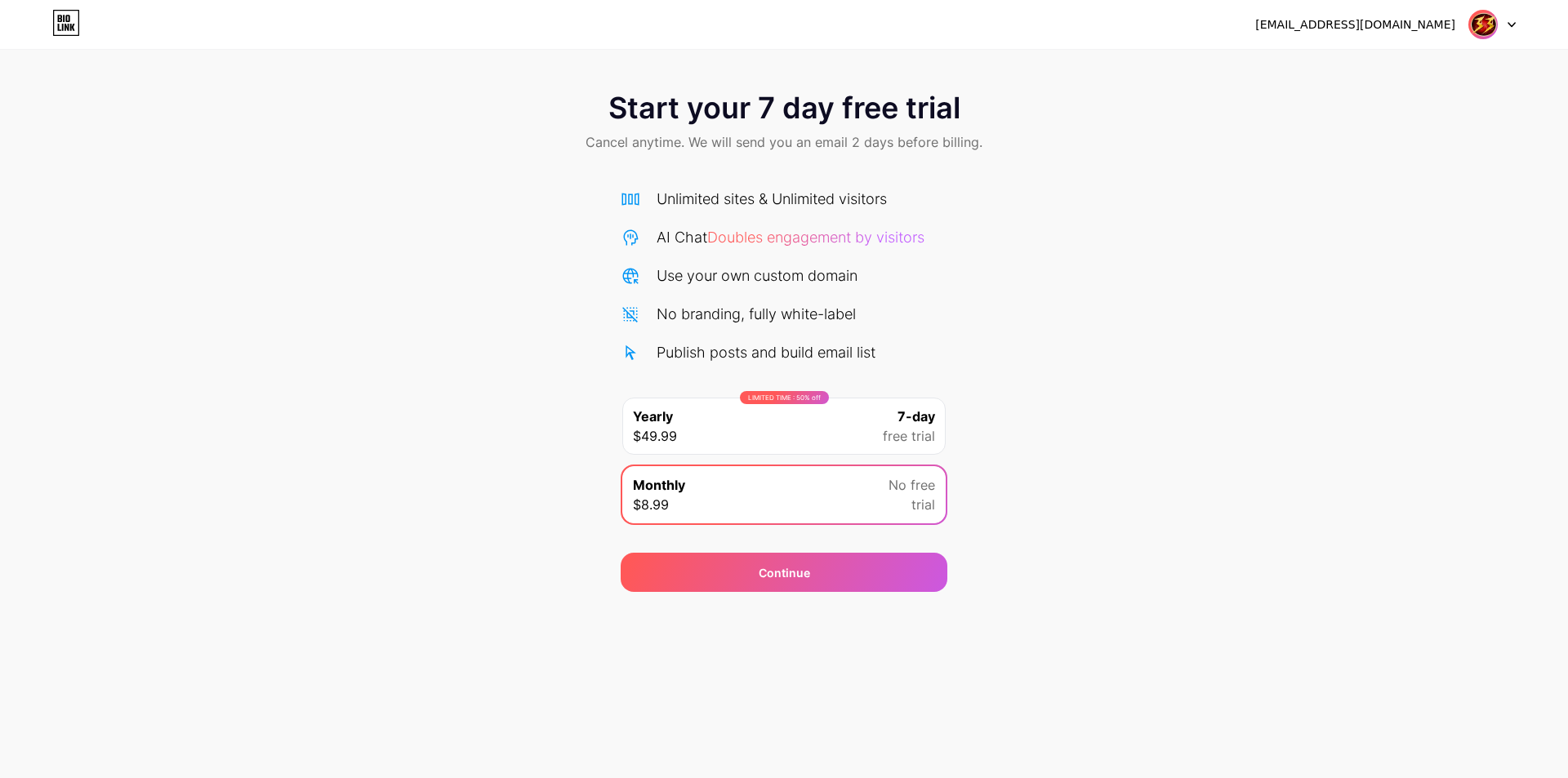
click at [850, 431] on div "LIMITED TIME : 50% off Yearly $49.99 7-day free trial" at bounding box center [784, 426] width 324 height 57
click at [822, 600] on div "[EMAIL_ADDRESS][DOMAIN_NAME] Logout Link Copied Start your 7 day free trial Can…" at bounding box center [784, 389] width 1568 height 778
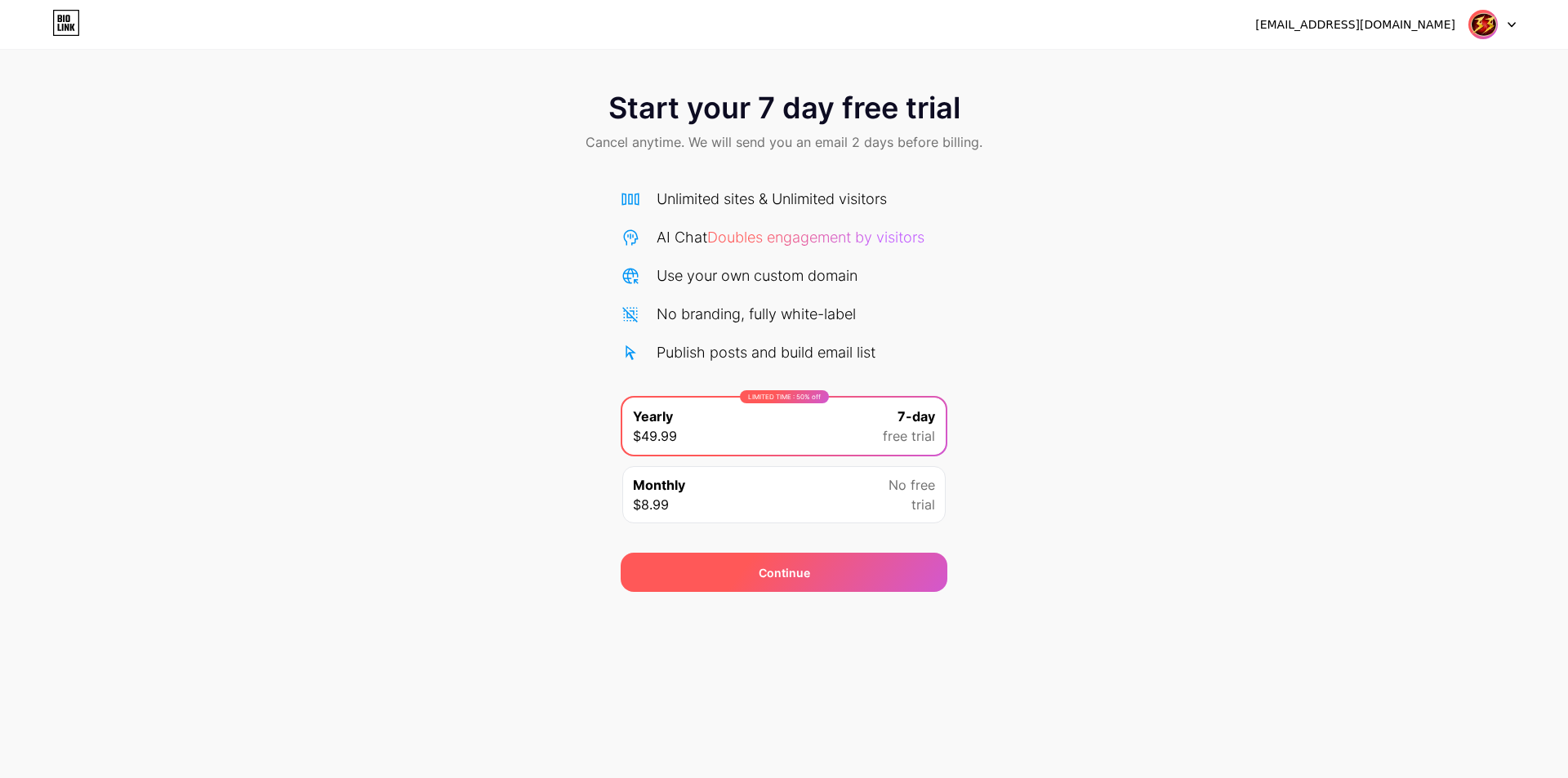
click at [827, 568] on div "Continue" at bounding box center [784, 573] width 327 height 39
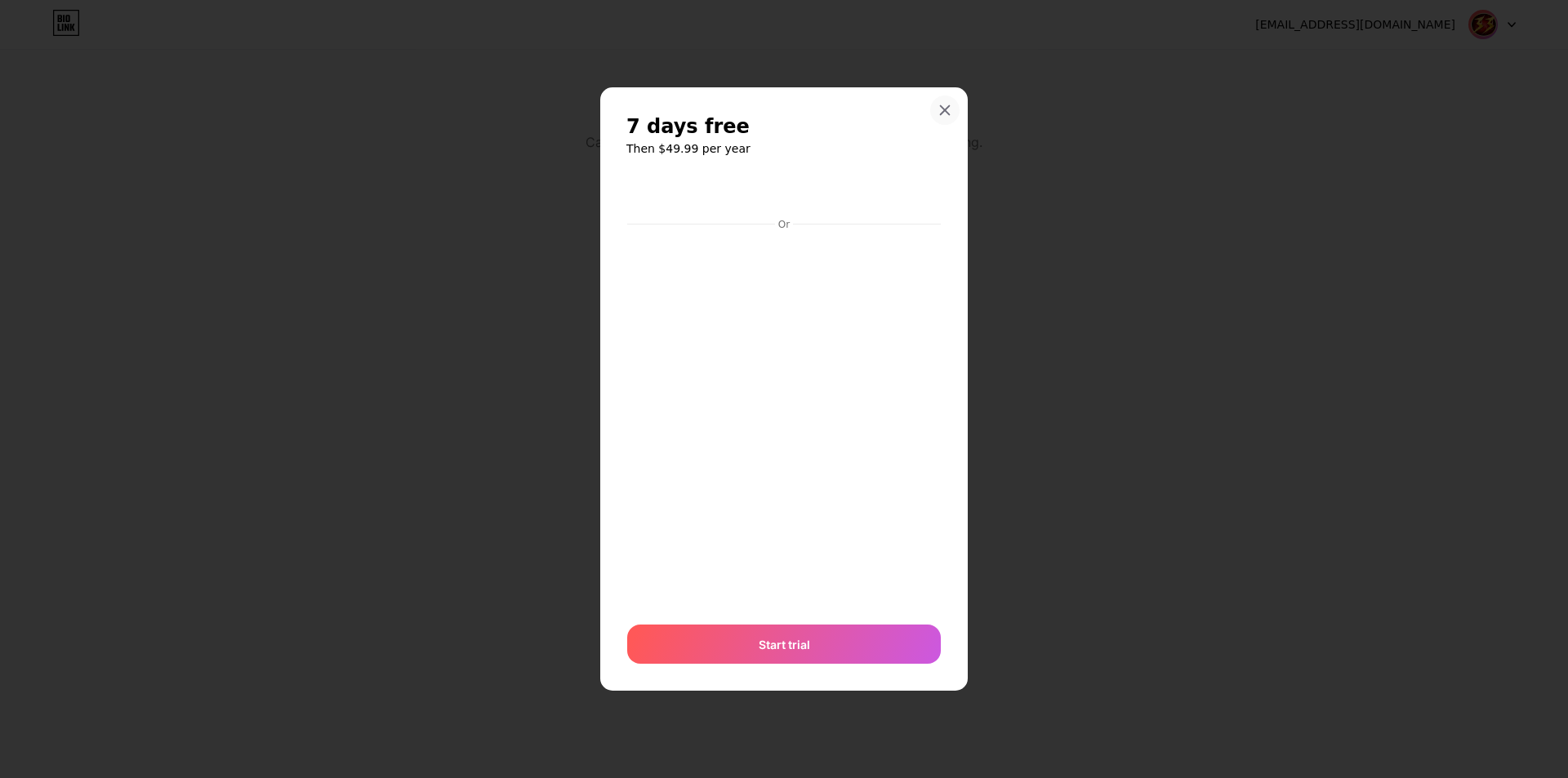
click at [945, 108] on icon at bounding box center [944, 110] width 13 height 13
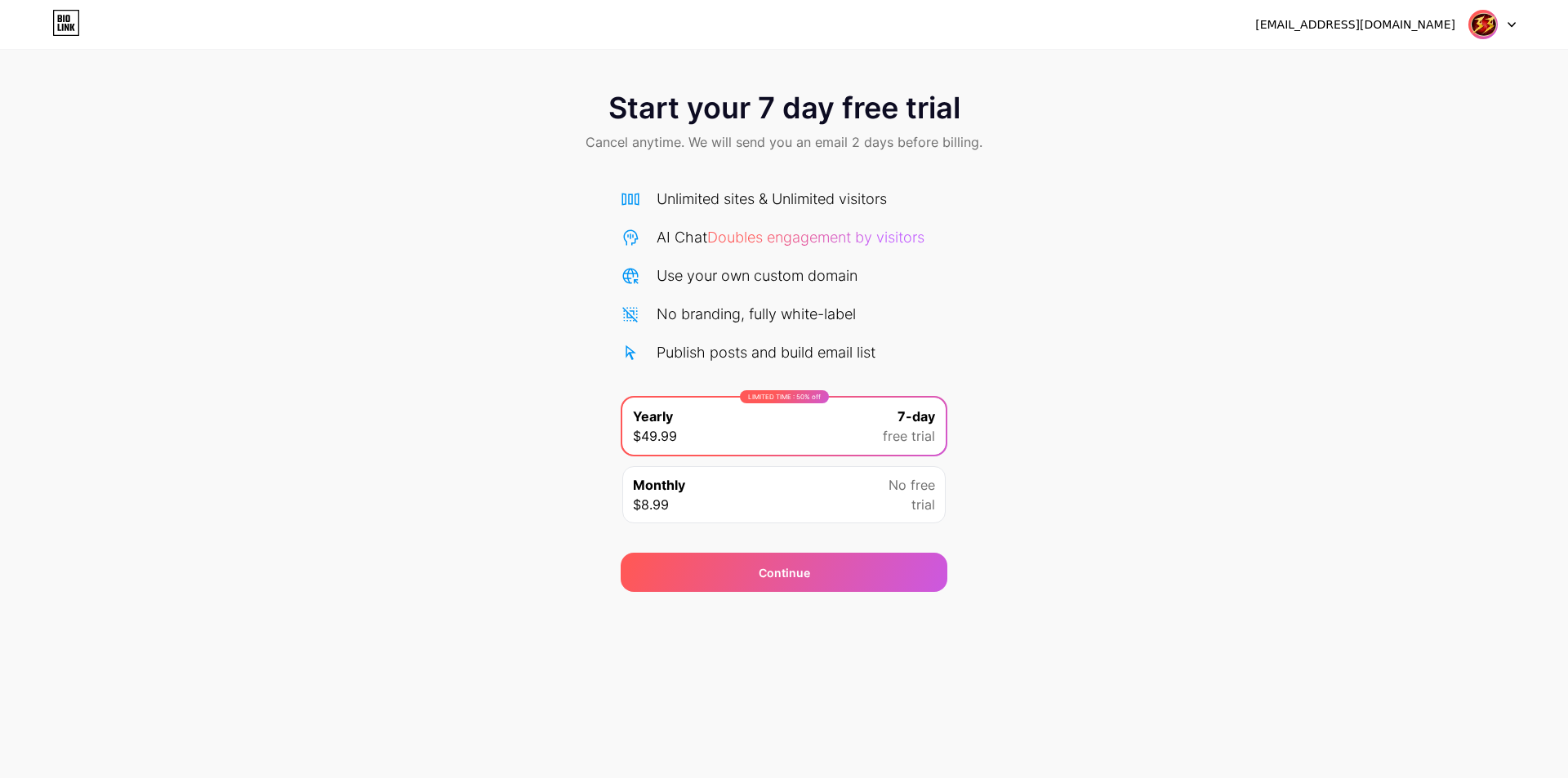
click at [1304, 316] on div "Start your 7 day free trial Cancel anytime. We will send you an email 2 days be…" at bounding box center [784, 334] width 1568 height 517
click at [1513, 29] on div at bounding box center [1491, 24] width 48 height 29
click at [1298, 539] on div "Start your 7 day free trial Cancel anytime. We will send you an email 2 days be…" at bounding box center [784, 334] width 1568 height 517
drag, startPoint x: 758, startPoint y: 511, endPoint x: 809, endPoint y: 492, distance: 54.4
click at [758, 510] on div "Monthly $8.99 No free trial" at bounding box center [784, 495] width 324 height 57
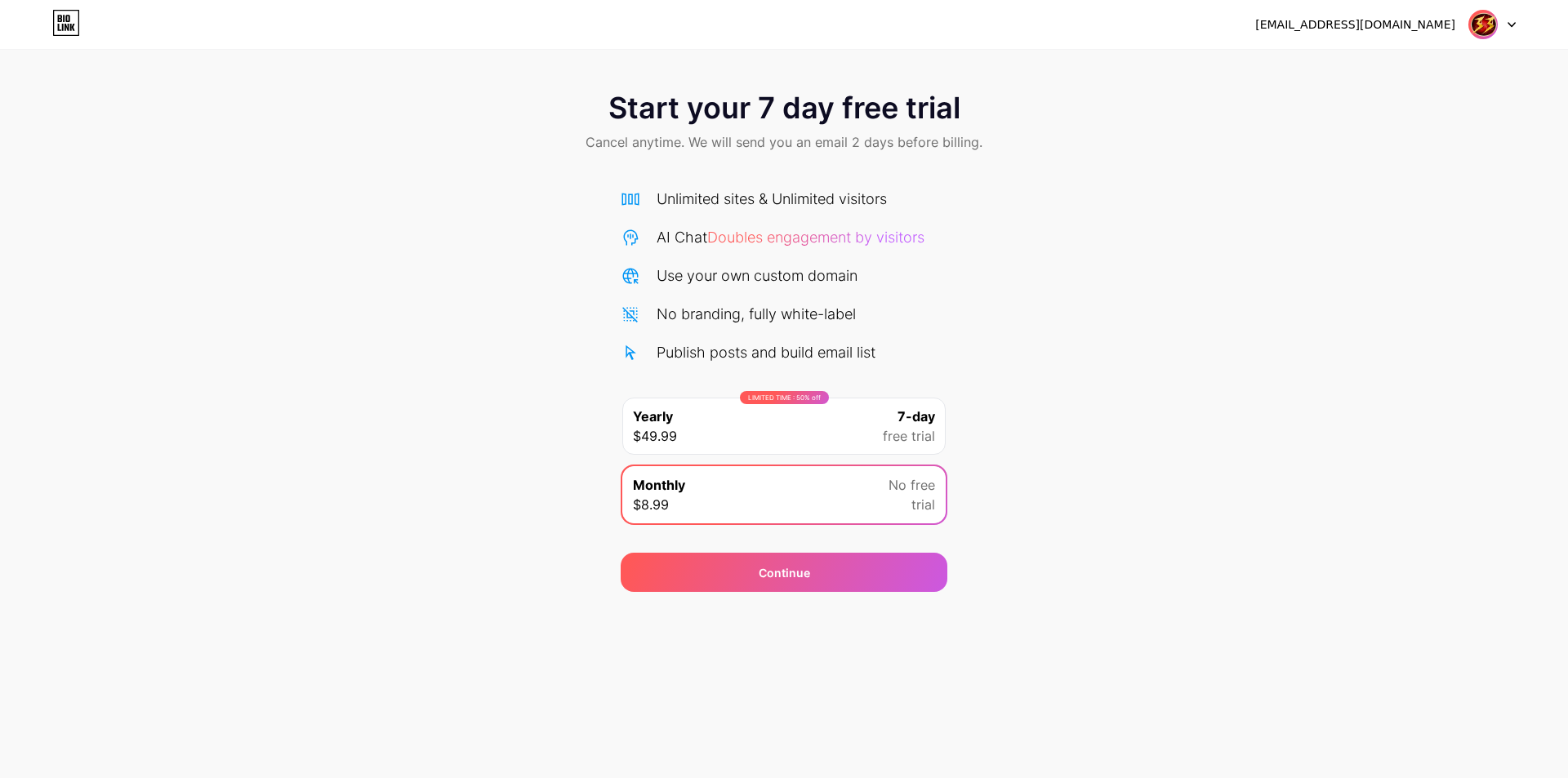
click at [834, 439] on div "LIMITED TIME : 50% off Yearly $49.99 7-day free trial" at bounding box center [784, 426] width 324 height 57
click at [831, 482] on div "Monthly $8.99 No free trial" at bounding box center [784, 495] width 324 height 57
drag, startPoint x: 845, startPoint y: 409, endPoint x: 1087, endPoint y: 401, distance: 242.1
click at [845, 410] on div "LIMITED TIME : 50% off Yearly $49.99 7-day free trial" at bounding box center [784, 426] width 324 height 57
click at [1251, 352] on div "Start your 7 day free trial Cancel anytime. We will send you an email 2 days be…" at bounding box center [784, 334] width 1568 height 517
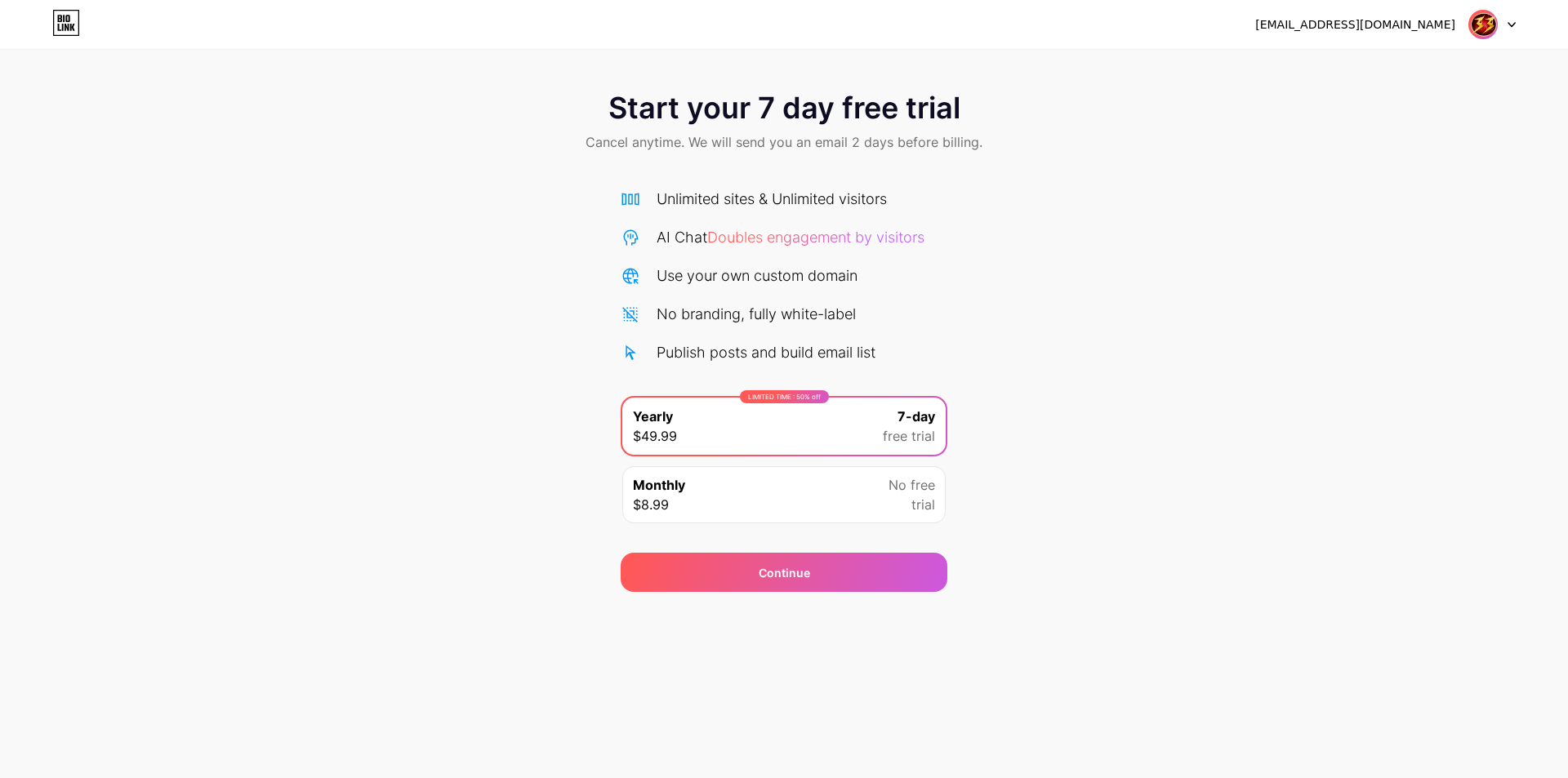
drag, startPoint x: 1151, startPoint y: 322, endPoint x: 72, endPoint y: 5, distance: 1124.6
click at [1140, 318] on div "Start your 7 day free trial Cancel anytime. We will send you an email 2 days be…" at bounding box center [784, 334] width 1568 height 517
click at [64, 21] on icon at bounding box center [64, 18] width 2 height 8
click at [1127, 473] on div "Start your 7 day free trial Cancel anytime. We will send you an email 2 days be…" at bounding box center [784, 334] width 1568 height 517
click at [1227, 548] on div "Start your 7 day free trial Cancel anytime. We will send you an email 2 days be…" at bounding box center [784, 334] width 1568 height 517
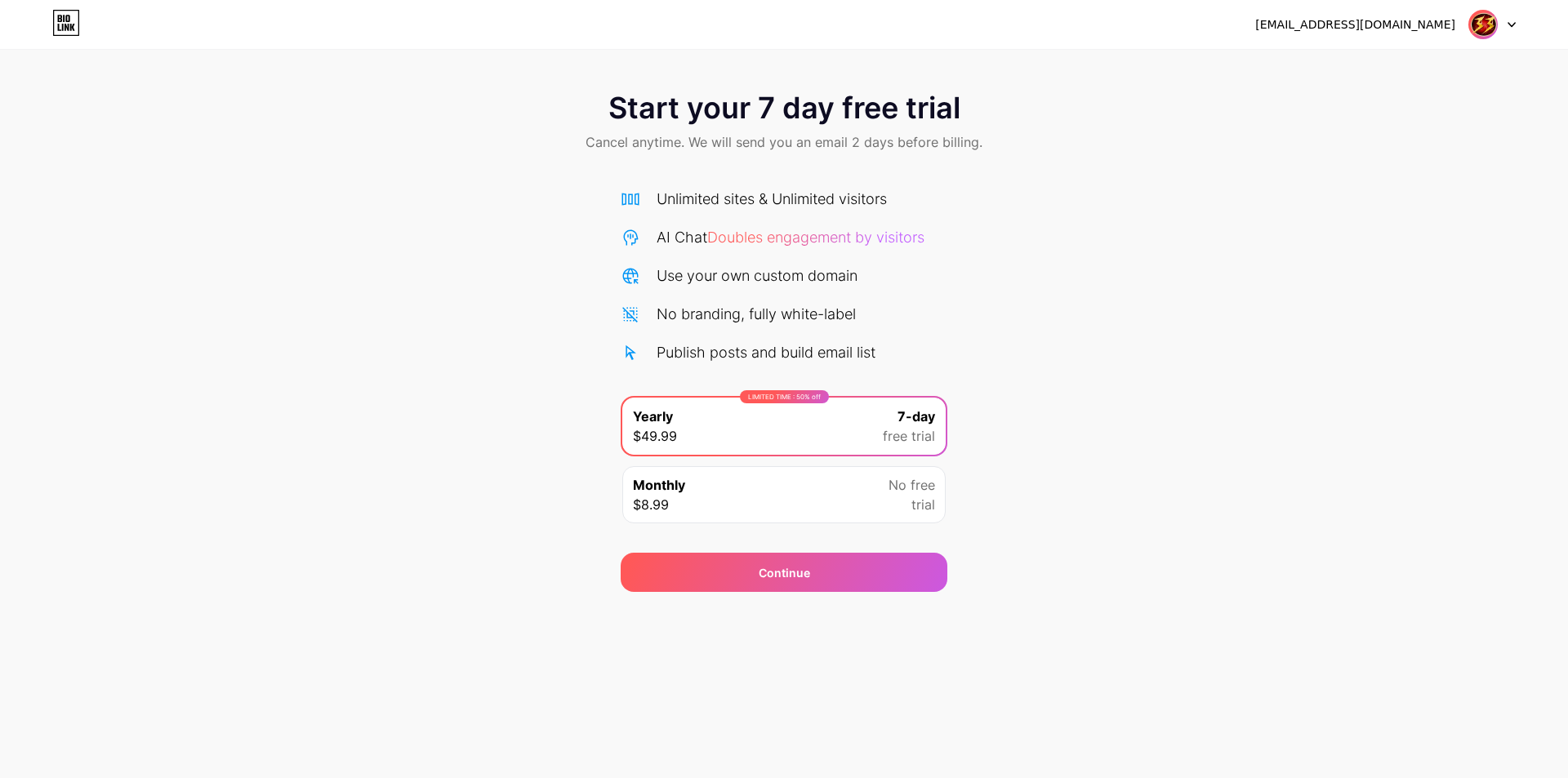
click at [1501, 22] on div at bounding box center [1491, 24] width 48 height 29
click at [1236, 194] on div "Start your 7 day free trial Cancel anytime. We will send you an email 2 days be…" at bounding box center [784, 334] width 1568 height 517
